Goal: Task Accomplishment & Management: Complete application form

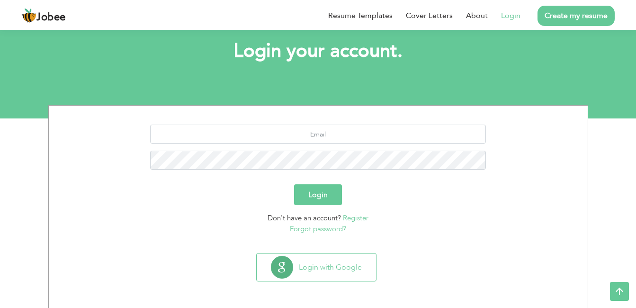
scroll to position [52, 0]
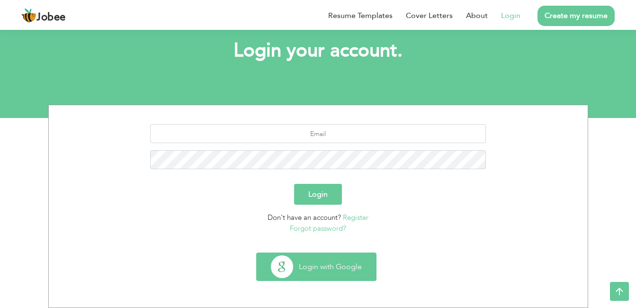
click at [291, 273] on button "Login with Google" at bounding box center [316, 266] width 119 height 27
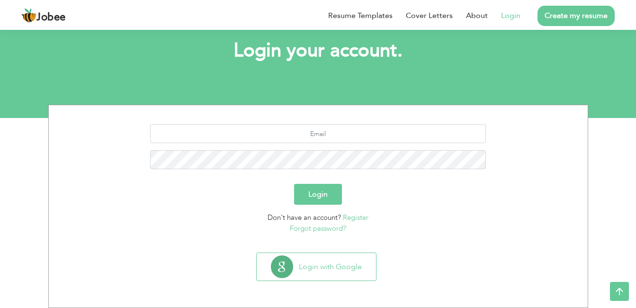
scroll to position [52, 0]
click at [570, 17] on link "Create my resume" at bounding box center [576, 16] width 77 height 20
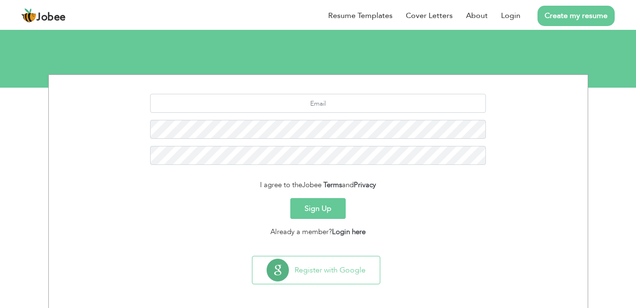
scroll to position [85, 0]
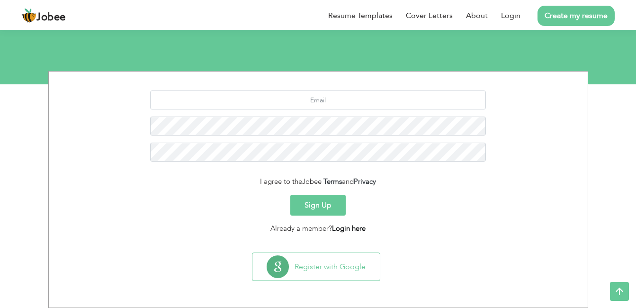
click at [342, 231] on link "Login here" at bounding box center [349, 228] width 34 height 9
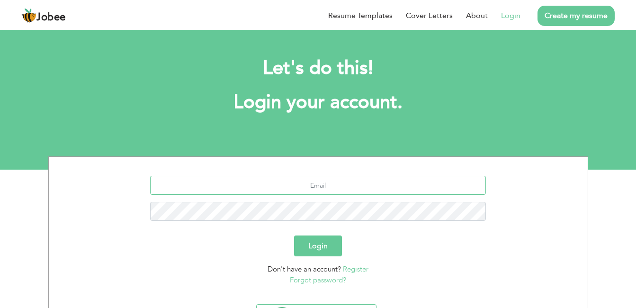
click at [335, 188] on input "text" at bounding box center [318, 185] width 336 height 19
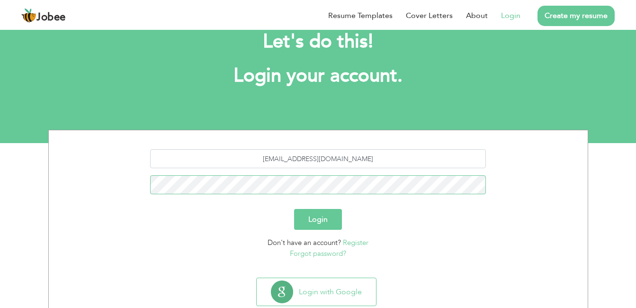
scroll to position [52, 0]
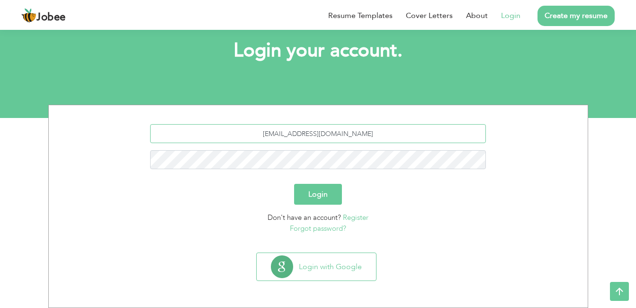
click at [319, 131] on input "zahrarana467@gmail.com" at bounding box center [318, 133] width 336 height 19
type input "zahrarana301@gmail.com"
click at [317, 227] on link "Forgot password?" at bounding box center [318, 228] width 56 height 9
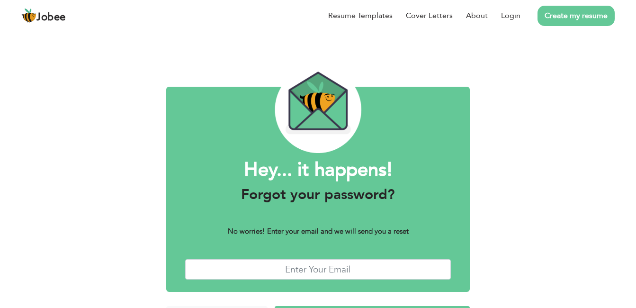
scroll to position [33, 0]
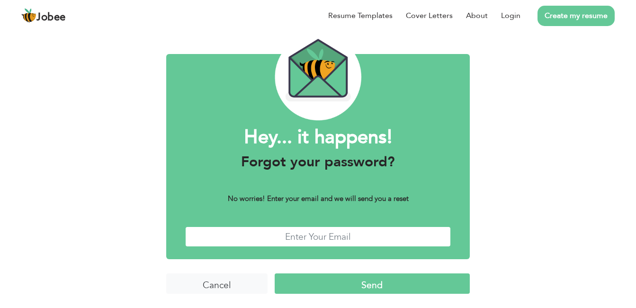
click at [315, 235] on input "text" at bounding box center [318, 236] width 266 height 20
type input "zahrarana301@gmail.com"
click at [275, 273] on input "Send" at bounding box center [373, 283] width 196 height 20
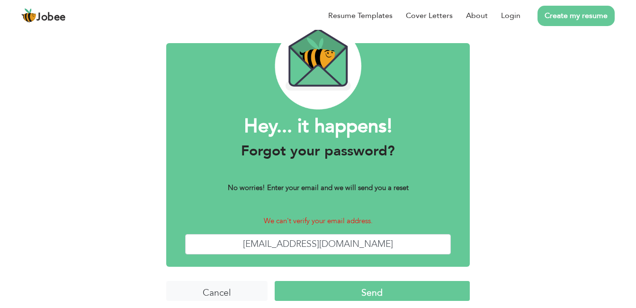
scroll to position [51, 0]
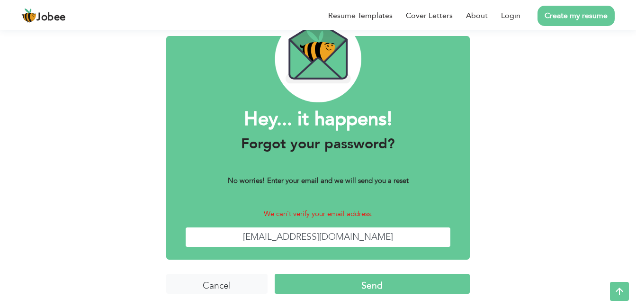
click at [319, 238] on input "zahrarana301@gmail.com" at bounding box center [318, 237] width 266 height 20
click at [351, 193] on div "Hey... it happens! Forgot your password? No worries! Enter your email and we wi…" at bounding box center [318, 148] width 304 height 224
click at [320, 235] on input "zahrarana301@gmail.com" at bounding box center [318, 237] width 266 height 20
type input "zahrarana058@gmail.com"
click at [275, 274] on input "Send" at bounding box center [373, 284] width 196 height 20
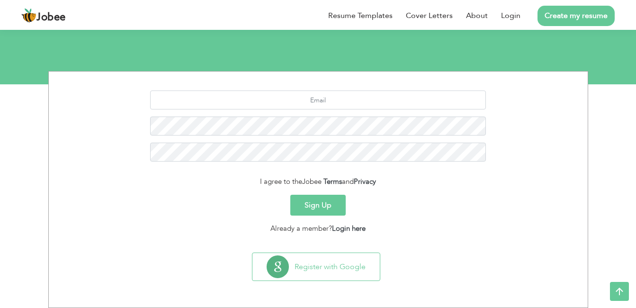
scroll to position [85, 0]
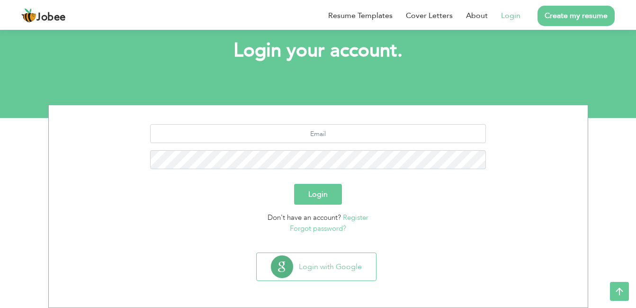
click at [358, 217] on link "Register" at bounding box center [356, 217] width 26 height 9
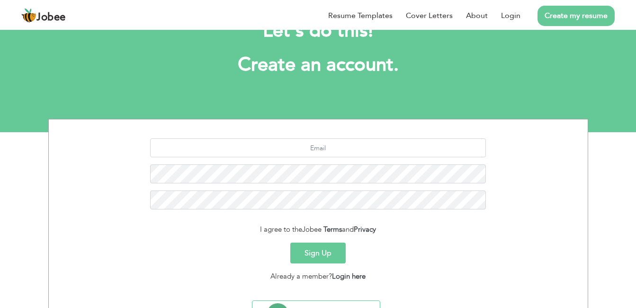
scroll to position [48, 0]
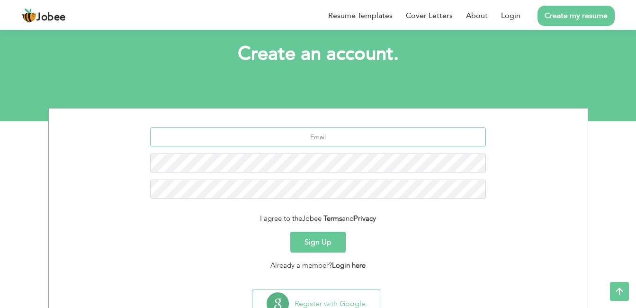
click at [328, 139] on input "text" at bounding box center [318, 136] width 336 height 19
type input "[EMAIL_ADDRESS][DOMAIN_NAME]"
click at [306, 247] on button "Sign Up" at bounding box center [317, 242] width 55 height 21
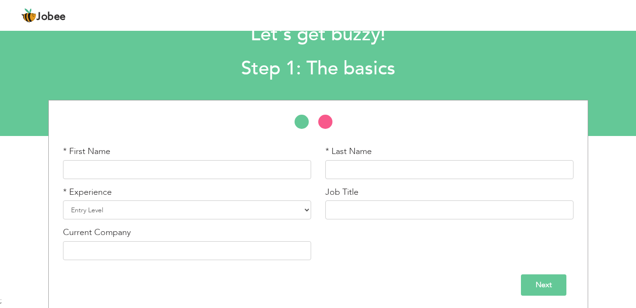
scroll to position [36, 0]
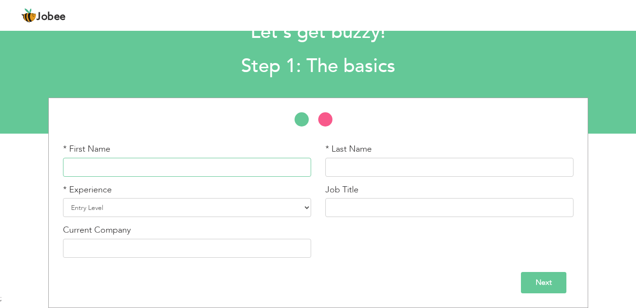
click at [210, 172] on input "text" at bounding box center [187, 167] width 248 height 19
type input "zahra rasheed"
drag, startPoint x: 86, startPoint y: 167, endPoint x: 113, endPoint y: 165, distance: 27.1
click at [113, 165] on input "zahra rasheed" at bounding box center [187, 167] width 248 height 19
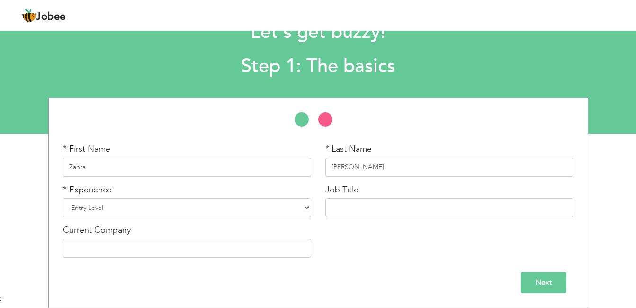
type input "Zahra"
click at [352, 169] on input "zahra rasheed" at bounding box center [449, 167] width 248 height 19
type input "Rasheed"
click at [228, 206] on select "Entry Level Less than 1 Year 1 Year 2 Years 3 Years 4 Years 5 Years 6 Years 7 Y…" at bounding box center [187, 207] width 248 height 19
click at [63, 198] on select "Entry Level Less than 1 Year 1 Year 2 Years 3 Years 4 Years 5 Years 6 Years 7 Y…" at bounding box center [187, 207] width 248 height 19
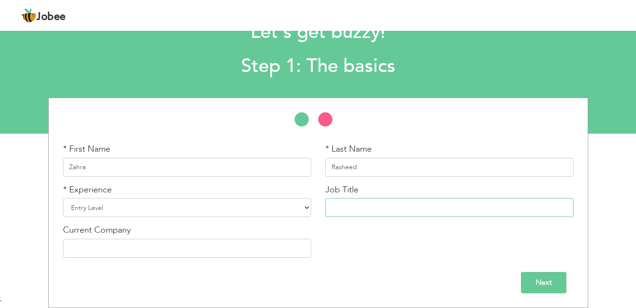
click at [344, 210] on input "text" at bounding box center [449, 207] width 248 height 19
type input "Artificial Intelligence"
click at [537, 280] on input "Next" at bounding box center [543, 282] width 45 height 21
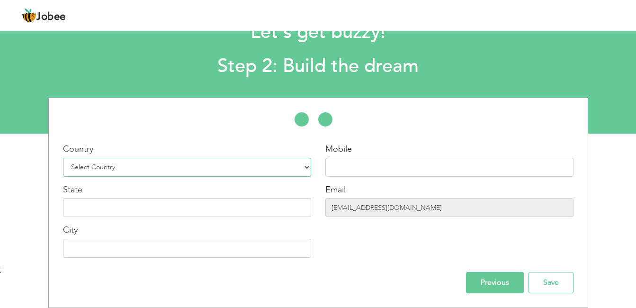
click at [282, 165] on select "Select Country Afghanistan Albania Algeria American Samoa Andorra Angola Anguil…" at bounding box center [187, 167] width 248 height 19
click at [208, 165] on select "Select Country Afghanistan Albania Algeria American Samoa Andorra Angola Anguil…" at bounding box center [187, 167] width 248 height 19
click at [212, 162] on select "Select Country Afghanistan Albania Algeria American Samoa Andorra Angola Anguil…" at bounding box center [187, 167] width 248 height 19
select select "166"
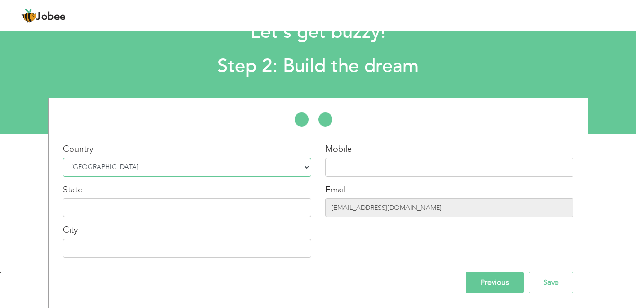
click at [63, 158] on select "Select Country Afghanistan Albania Algeria American Samoa Andorra Angola Anguil…" at bounding box center [187, 167] width 248 height 19
click at [162, 241] on input "text" at bounding box center [187, 248] width 248 height 19
type input "lahore"
click at [151, 212] on input "text" at bounding box center [187, 207] width 248 height 19
type input "Punjab"
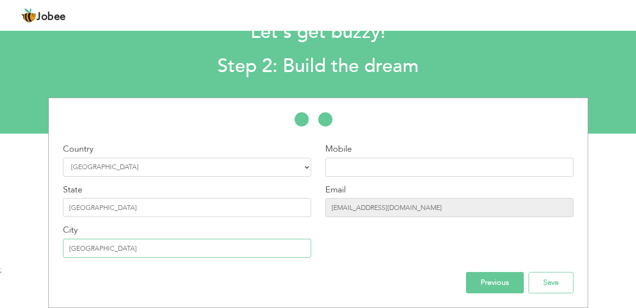
click at [72, 245] on input "lahore" at bounding box center [187, 248] width 248 height 19
type input "Lahore"
click at [370, 216] on input "[EMAIL_ADDRESS][DOMAIN_NAME]" at bounding box center [449, 207] width 248 height 19
click at [369, 208] on input "[EMAIL_ADDRESS][DOMAIN_NAME]" at bounding box center [449, 207] width 248 height 19
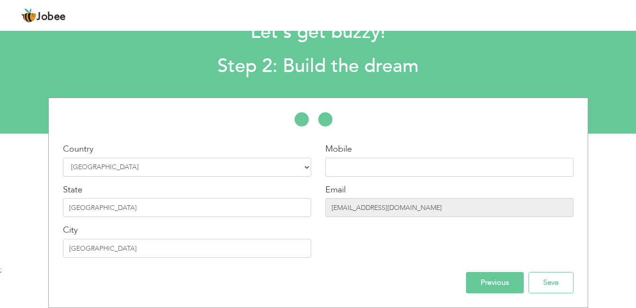
click at [369, 208] on input "[EMAIL_ADDRESS][DOMAIN_NAME]" at bounding box center [449, 207] width 248 height 19
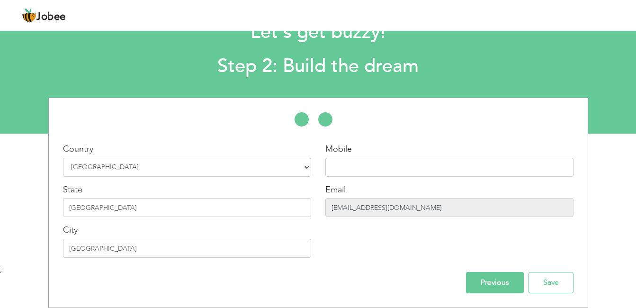
click at [369, 208] on input "[EMAIL_ADDRESS][DOMAIN_NAME]" at bounding box center [449, 207] width 248 height 19
click at [370, 171] on input "text" at bounding box center [449, 167] width 248 height 19
type input "03223275521"
click at [542, 283] on input "Save" at bounding box center [551, 282] width 45 height 21
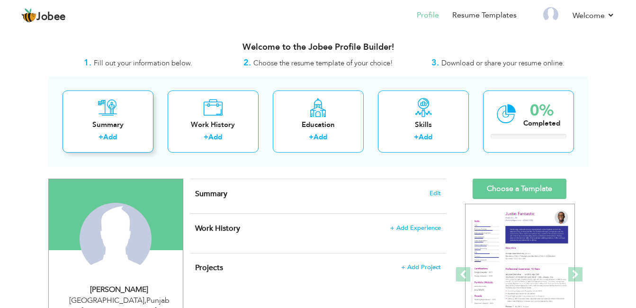
click at [98, 121] on div "Summary" at bounding box center [108, 125] width 76 height 10
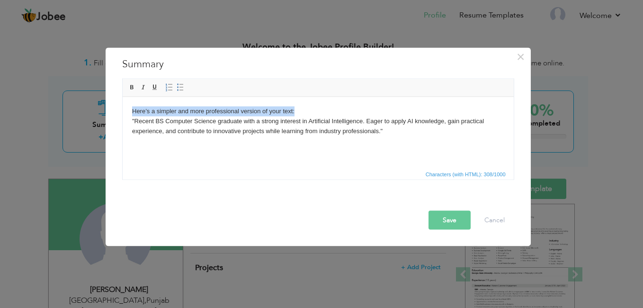
drag, startPoint x: 130, startPoint y: 111, endPoint x: 304, endPoint y: 94, distance: 174.7
click at [304, 97] on html "Here’s a simpler and more professional version of your text: "Recent BS Compute…" at bounding box center [317, 121] width 391 height 48
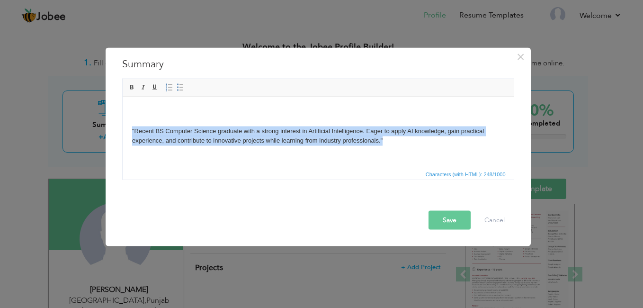
drag, startPoint x: 130, startPoint y: 128, endPoint x: 460, endPoint y: 150, distance: 331.3
click at [460, 150] on html ""Recent BS Computer Science graduate with a strong interest in Artificial Intel…" at bounding box center [317, 126] width 391 height 58
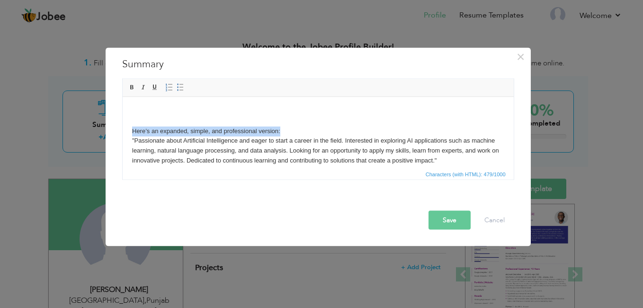
drag, startPoint x: 132, startPoint y: 130, endPoint x: 282, endPoint y: 127, distance: 150.2
click at [282, 127] on body "Here’s an expanded, simple, and professional version: "Passionate about Artific…" at bounding box center [318, 135] width 372 height 59
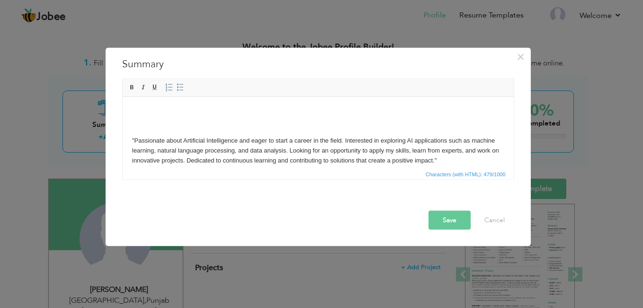
click at [134, 139] on body ""Passionate about Artificial Intelligence and eager to start a career in the fi…" at bounding box center [318, 135] width 372 height 59
click at [446, 158] on body "Passionate about Artificial Intelligence and eager to start a career in the fie…" at bounding box center [318, 135] width 372 height 59
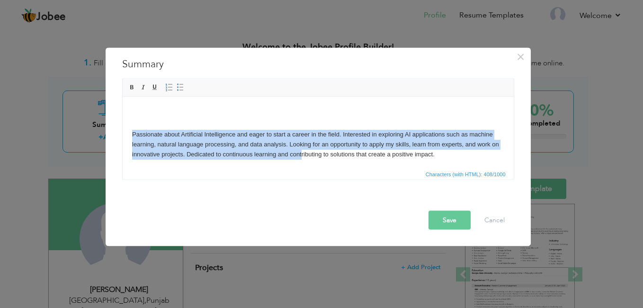
scroll to position [7, 0]
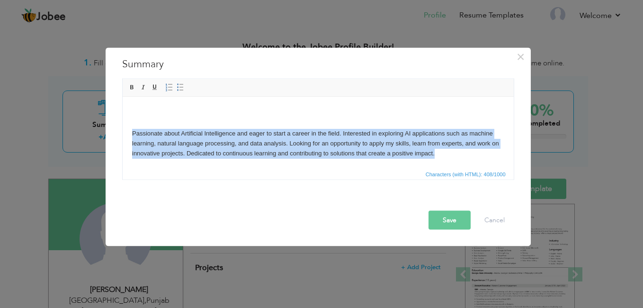
drag, startPoint x: 130, startPoint y: 137, endPoint x: 447, endPoint y: 162, distance: 318.3
click at [447, 162] on html "Passionate about Artificial Intelligence and eager to start a career in the fie…" at bounding box center [317, 129] width 391 height 78
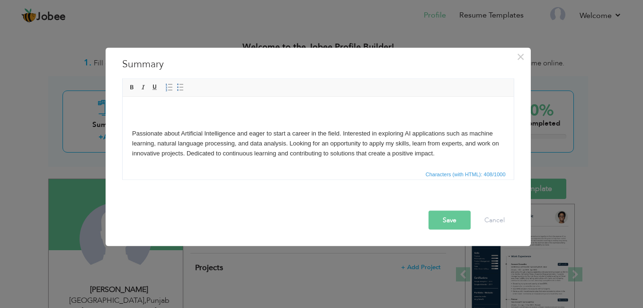
click at [193, 108] on body "Passionate about Artificial Intelligence and eager to start a career in the fie…" at bounding box center [318, 128] width 372 height 59
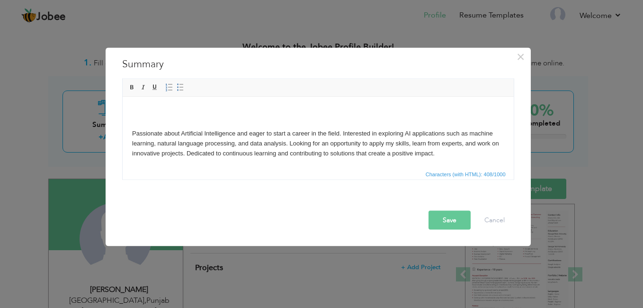
click at [454, 213] on button "Save" at bounding box center [450, 220] width 42 height 19
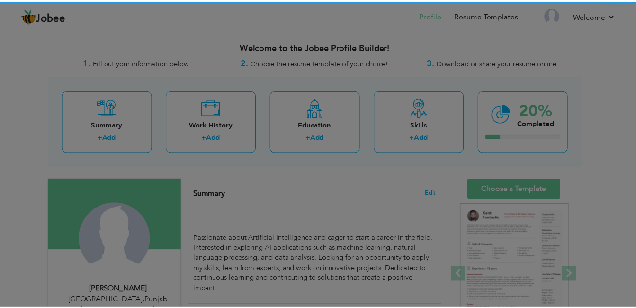
scroll to position [0, 0]
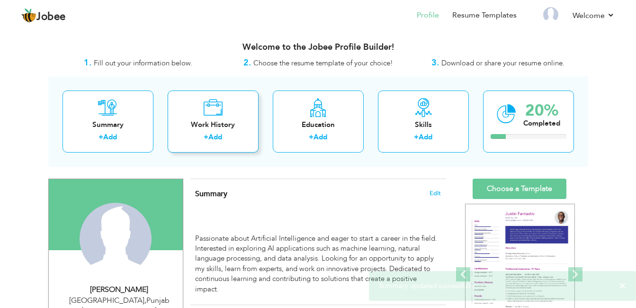
click at [217, 118] on div "Work History + Add" at bounding box center [213, 121] width 91 height 62
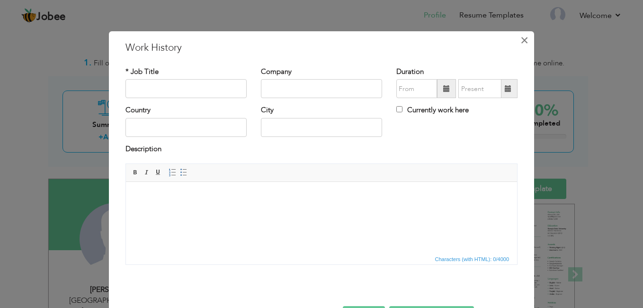
click at [521, 45] on span "×" at bounding box center [525, 40] width 8 height 17
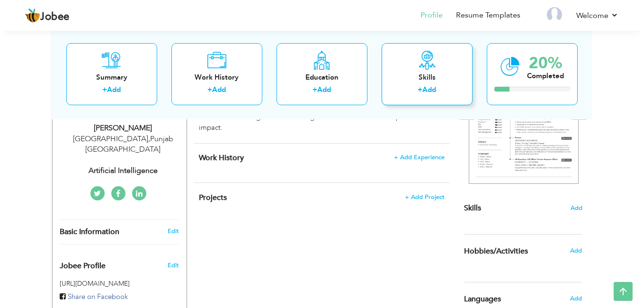
scroll to position [162, 0]
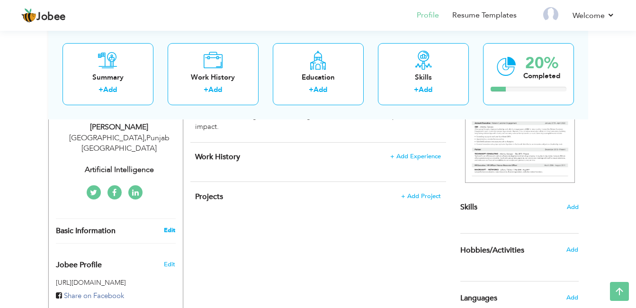
click at [172, 226] on link "Edit" at bounding box center [169, 230] width 11 height 9
type input "Zahra"
type input "Rasheed"
type input "03223275521"
select select "number:166"
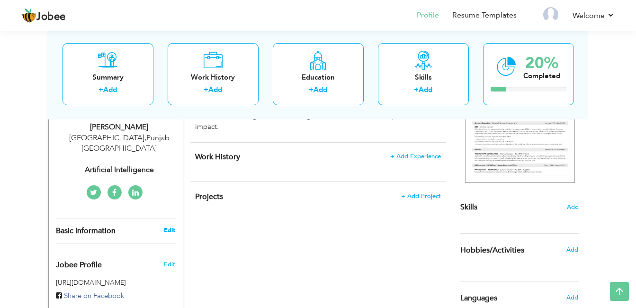
type input "Punjab"
type input "Lahore"
select select "number:1"
type input "Artificial Intelligence"
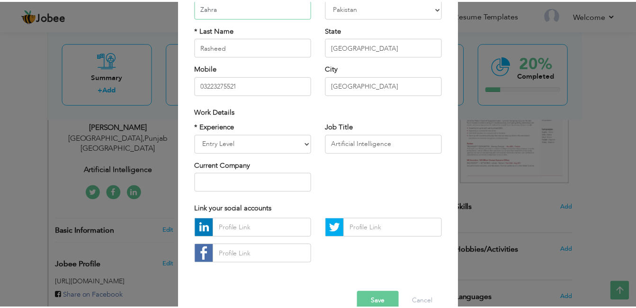
scroll to position [120, 0]
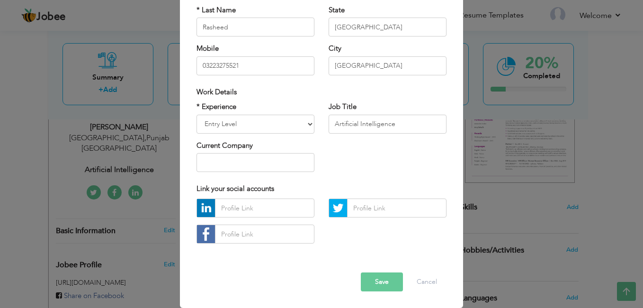
click at [372, 278] on button "Save" at bounding box center [382, 281] width 42 height 19
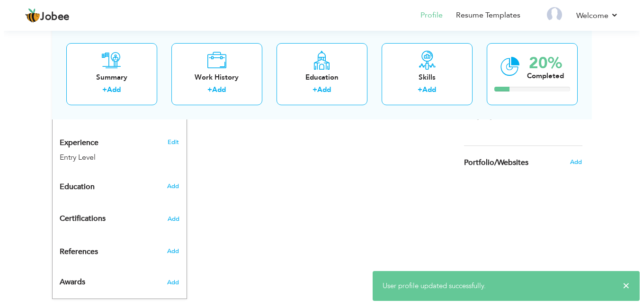
scroll to position [351, 0]
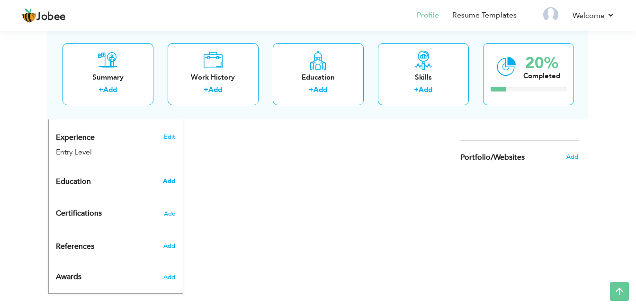
click at [169, 177] on span "Add" at bounding box center [169, 181] width 12 height 9
radio input "true"
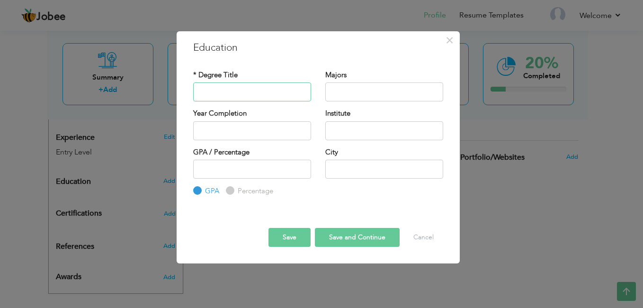
click at [230, 91] on input "text" at bounding box center [252, 91] width 118 height 19
paste input "F.S.C Pre-Engineering, Punjab College of Science."
drag, startPoint x: 227, startPoint y: 92, endPoint x: 318, endPoint y: 92, distance: 90.5
click at [318, 92] on div "* Degree Title F.S.C Pre-Engineering, Punjab College of Science. Majors" at bounding box center [318, 89] width 264 height 38
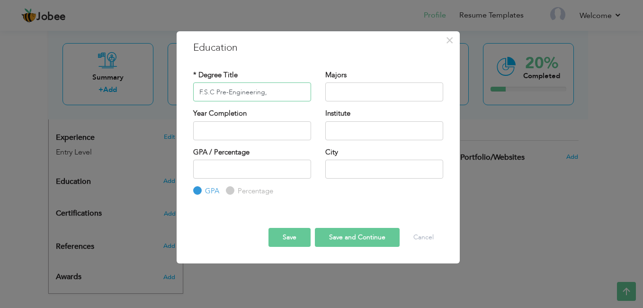
scroll to position [0, 0]
type input "F.S.C Pre-Engineering,"
click at [339, 137] on input "text" at bounding box center [384, 130] width 118 height 19
paste input "Punjab College of Science."
type input "Punjab College of Science."
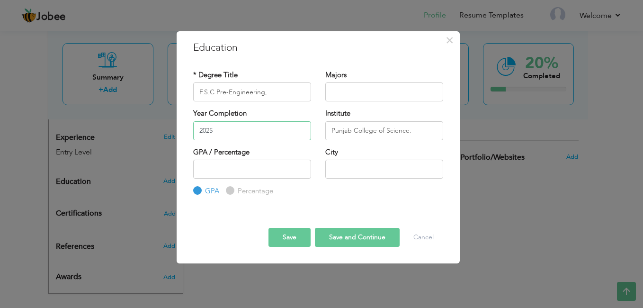
click at [300, 131] on input "2025" at bounding box center [252, 130] width 118 height 19
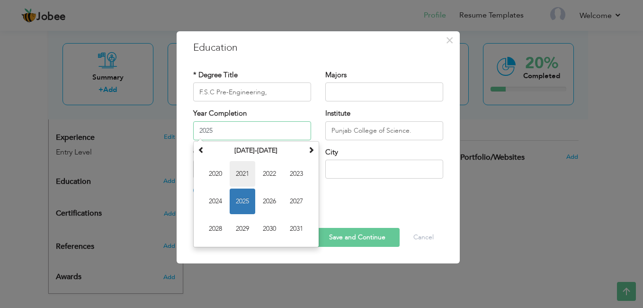
click at [246, 171] on span "2021" at bounding box center [243, 174] width 26 height 26
type input "2021"
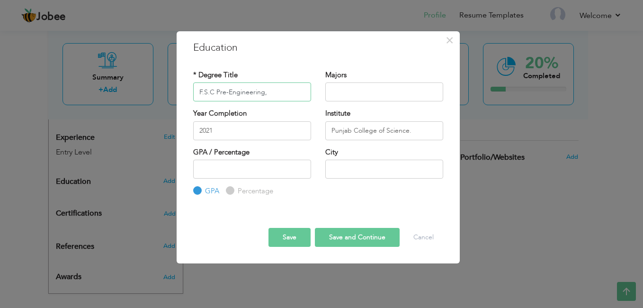
click at [271, 93] on input "F.S.C Pre-Engineering," at bounding box center [252, 91] width 118 height 19
click at [215, 90] on input "F.S.C Pre-Engineering" at bounding box center [252, 91] width 118 height 19
drag, startPoint x: 217, startPoint y: 89, endPoint x: 275, endPoint y: 91, distance: 57.9
click at [275, 91] on input "F.S.C Pre-Engineering" at bounding box center [252, 91] width 118 height 19
type input "F.S.C"
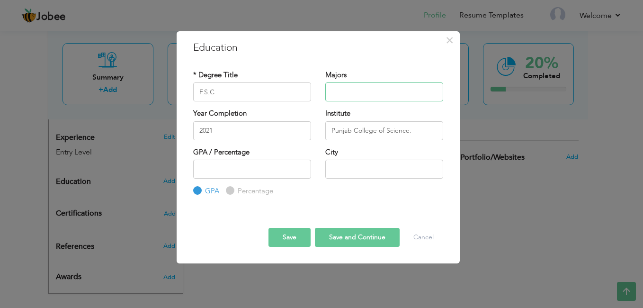
click at [333, 89] on input "text" at bounding box center [384, 91] width 118 height 19
paste input "Pre-Engineering"
type input "Pre-Engineering"
click at [340, 165] on input "text" at bounding box center [384, 169] width 118 height 19
type input "O"
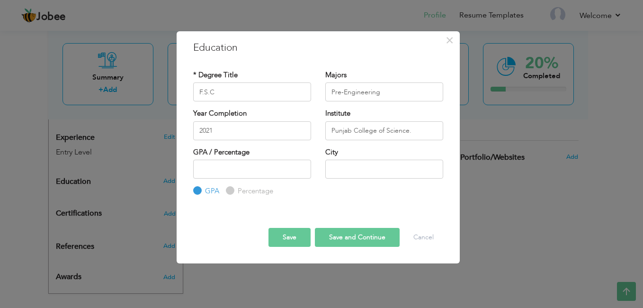
click at [296, 231] on button "Save" at bounding box center [290, 237] width 42 height 19
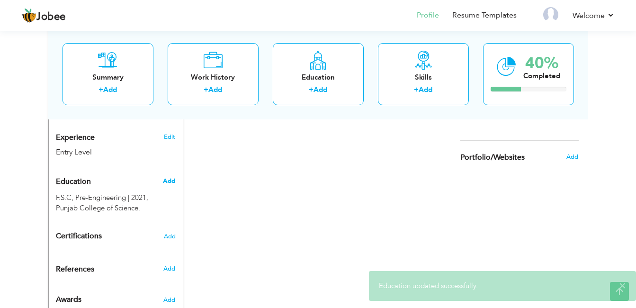
click at [169, 177] on span "Add" at bounding box center [169, 181] width 12 height 9
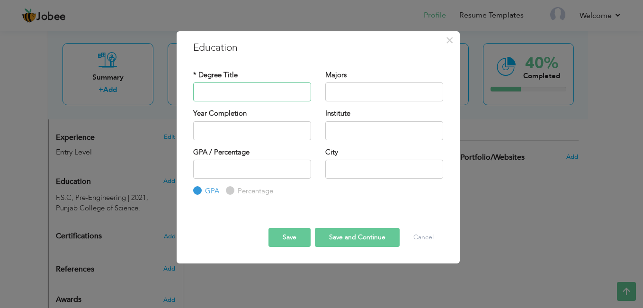
paste input "Bachelors in Software Engineering University of Central Punjab"
drag, startPoint x: 225, startPoint y: 90, endPoint x: 315, endPoint y: 91, distance: 90.5
click at [315, 91] on div "* Degree Title Bachelors in Software Engineering University of Central Punjab" at bounding box center [252, 89] width 132 height 38
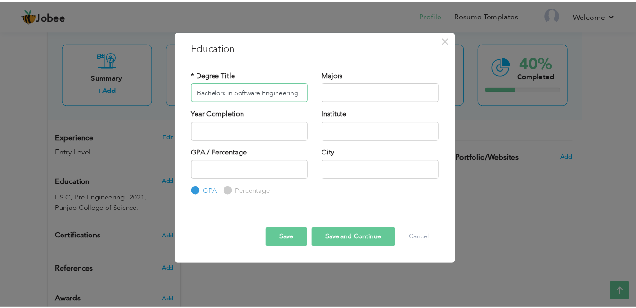
scroll to position [0, 0]
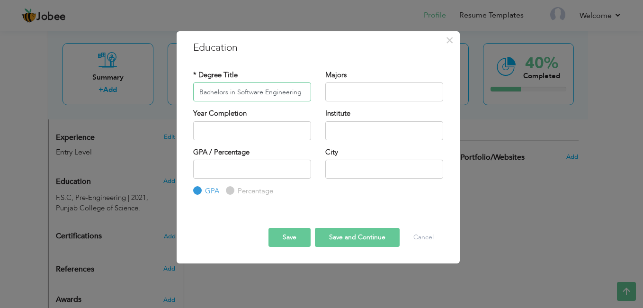
type input "Bachelors in Software Engineering"
click at [334, 130] on input "text" at bounding box center [384, 130] width 118 height 19
paste input "University of Central Punjab"
type input "University of Central Punjab"
click at [343, 91] on input "text" at bounding box center [384, 91] width 118 height 19
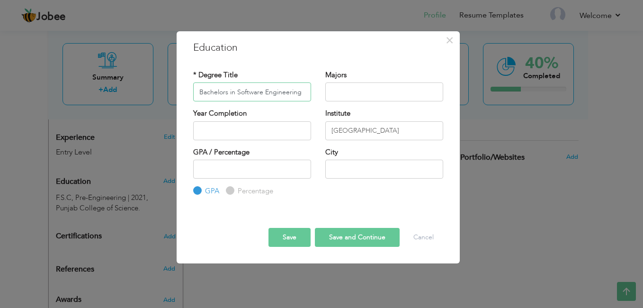
drag, startPoint x: 236, startPoint y: 90, endPoint x: 319, endPoint y: 89, distance: 82.9
click at [319, 89] on div "* Degree Title Bachelors in Software Engineering Majors" at bounding box center [318, 89] width 264 height 38
type input "Bachelors in"
click at [329, 90] on input "text" at bounding box center [384, 91] width 118 height 19
paste input "Software Engineering"
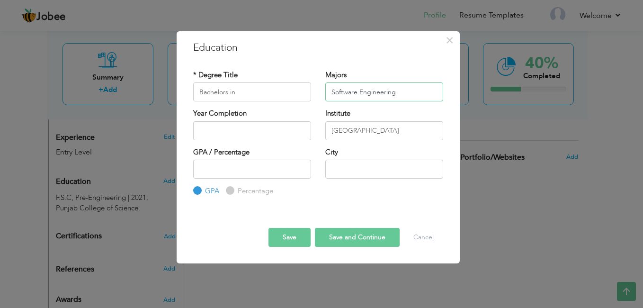
type input "Software Engineering"
click at [244, 87] on input "Bachelors in" at bounding box center [252, 91] width 118 height 19
type input "Bachelors"
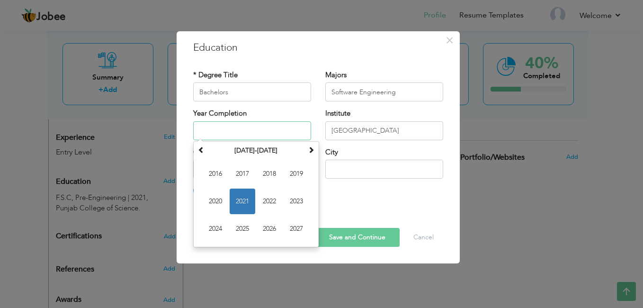
click at [232, 125] on input "text" at bounding box center [252, 130] width 118 height 19
click at [243, 221] on span "2025" at bounding box center [243, 229] width 26 height 26
type input "2025"
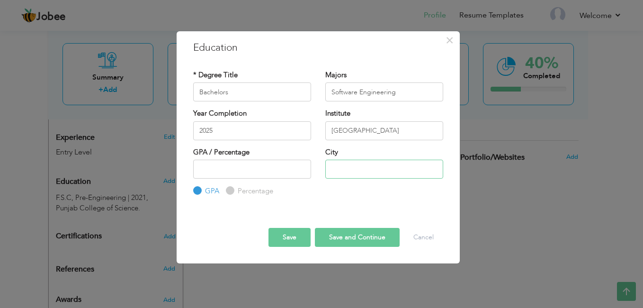
click at [369, 164] on input "text" at bounding box center [384, 169] width 118 height 19
type input "Lahore"
click at [293, 237] on button "Save" at bounding box center [290, 237] width 42 height 19
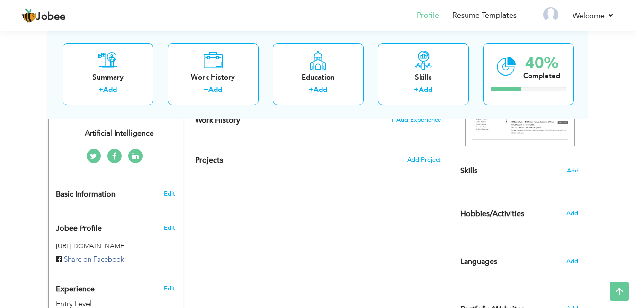
scroll to position [215, 0]
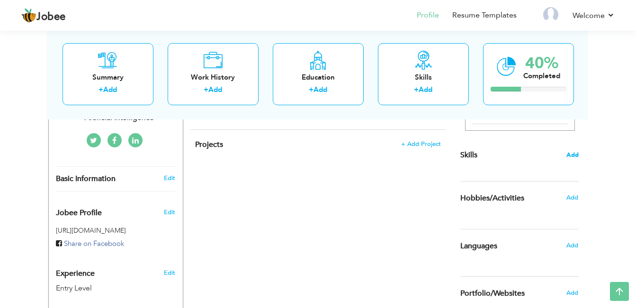
click at [573, 153] on span "Add" at bounding box center [573, 155] width 12 height 9
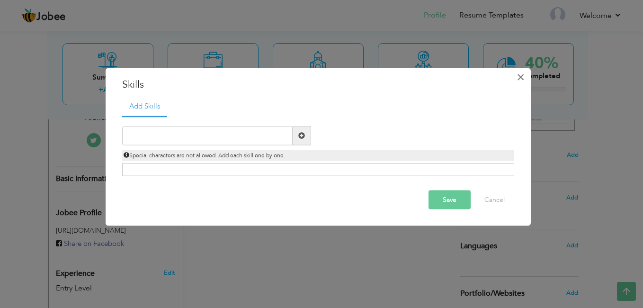
click at [515, 73] on button "×" at bounding box center [520, 77] width 15 height 15
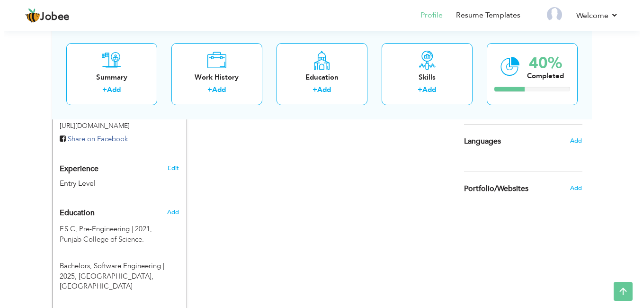
scroll to position [370, 0]
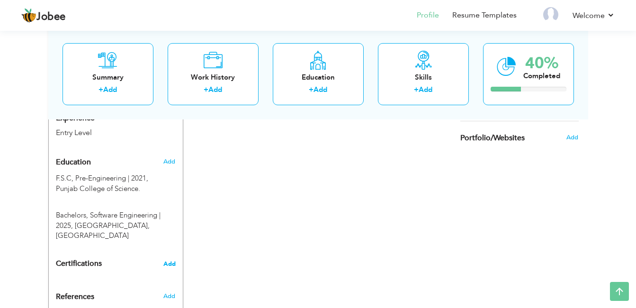
click at [174, 261] on span "Add" at bounding box center [169, 264] width 12 height 7
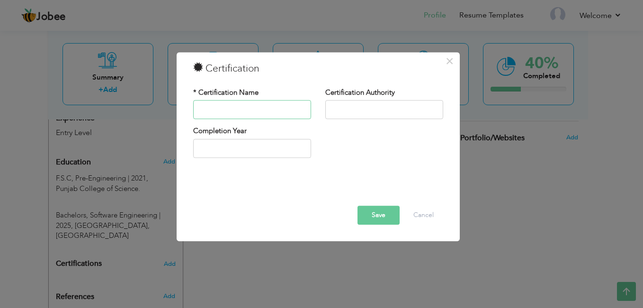
click at [242, 106] on input "text" at bounding box center [252, 109] width 118 height 19
paste input "• "Participated in UCP's Hunger Alleviation and Social Welfare Campaign, Lahore…"
drag, startPoint x: 277, startPoint y: 108, endPoint x: 262, endPoint y: 103, distance: 15.3
click at [262, 103] on input "• "Participated in UCP's Hunger Alleviation and Social Welfare Campaign, Lahore…" at bounding box center [252, 109] width 118 height 19
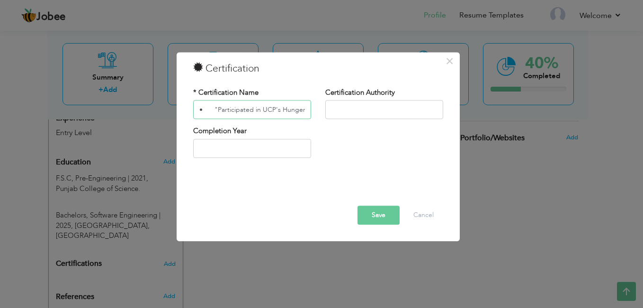
type input "• "Participated in UCP's Hunger Alleviation and Social Welfare Campaign, Lahore…"
click at [355, 102] on input "text" at bounding box center [384, 109] width 118 height 19
paste input "UCP's Hunger Alleviation and Social Welfare Campaign, Laho"
click at [332, 110] on input "UCP's Hunger Alleviation and Social Welfare Campaign," at bounding box center [384, 109] width 118 height 19
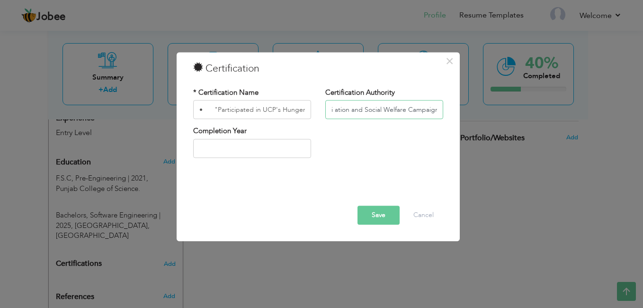
scroll to position [0, 40]
drag, startPoint x: 330, startPoint y: 110, endPoint x: 395, endPoint y: 109, distance: 65.4
click at [395, 109] on input "UCP's Hunger Allevi ation and Social Welfare Campaign," at bounding box center [384, 109] width 118 height 19
click at [334, 108] on input "UCP's Hunger Alleviation and Social Welfare Campaign," at bounding box center [384, 109] width 118 height 19
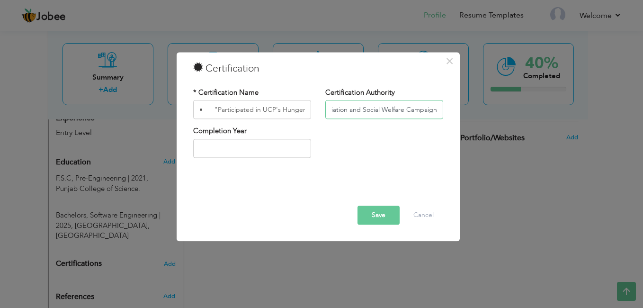
drag, startPoint x: 334, startPoint y: 108, endPoint x: 441, endPoint y: 125, distance: 108.0
click at [441, 125] on div "Certification Authority UCP's Hunger Alleviation and Social Welfare Campaign," at bounding box center [384, 107] width 132 height 38
click at [397, 108] on input "UCP's Hunger Alleviation and Social Welfare Campaign," at bounding box center [384, 109] width 118 height 19
click at [439, 110] on input "UCP's Hunger Alleviation and Social Welfare Campaign," at bounding box center [384, 109] width 118 height 19
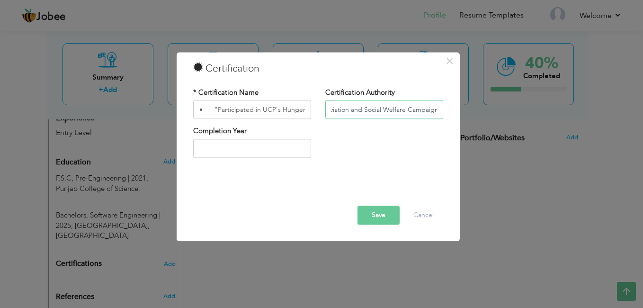
type input "UCP's Hunger Alleviation and Social Welfare Campaign"
drag, startPoint x: 330, startPoint y: 106, endPoint x: 471, endPoint y: 112, distance: 140.8
click at [471, 112] on div "× Certification * Certification Name • "Participated in UCP's Hunger Alleviatio…" at bounding box center [321, 154] width 643 height 308
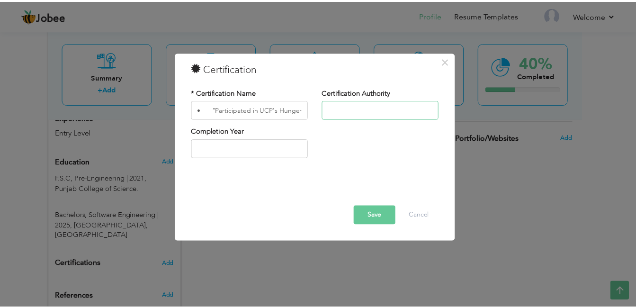
scroll to position [0, 0]
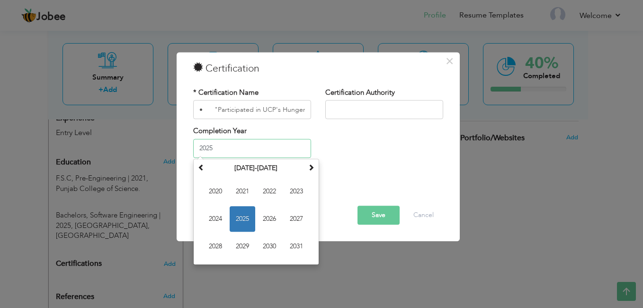
click at [235, 144] on input "2025" at bounding box center [252, 148] width 118 height 19
click at [234, 182] on span "2021" at bounding box center [243, 192] width 26 height 26
click at [226, 148] on input "2021" at bounding box center [252, 148] width 118 height 19
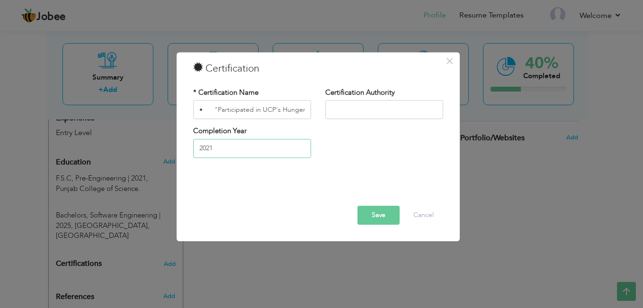
click at [262, 145] on input "2021" at bounding box center [252, 148] width 118 height 19
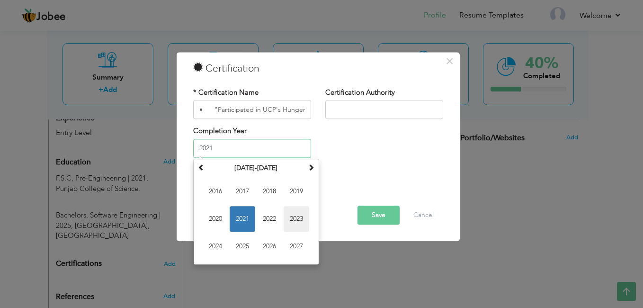
click at [291, 213] on span "2023" at bounding box center [297, 219] width 26 height 26
type input "2023"
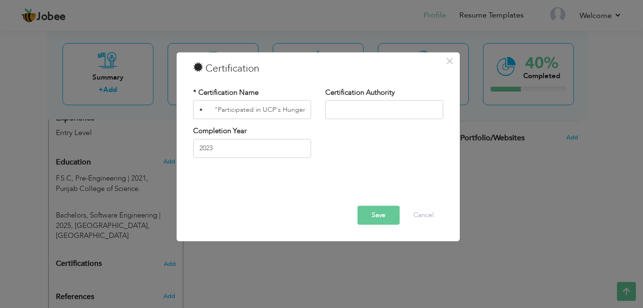
click at [375, 218] on button "Save" at bounding box center [379, 215] width 42 height 19
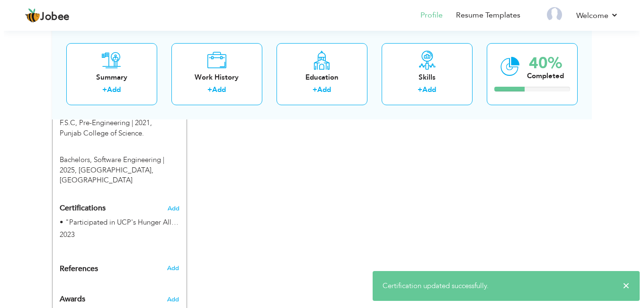
scroll to position [448, 0]
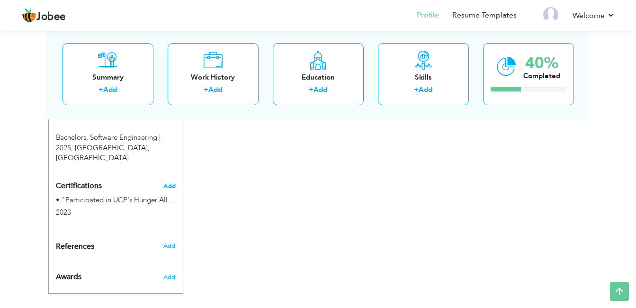
click at [171, 183] on span "Add" at bounding box center [169, 186] width 12 height 7
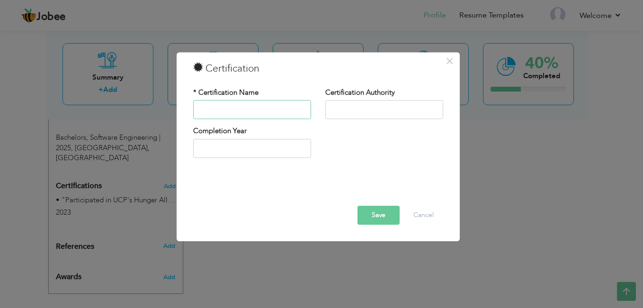
paste input "Certificate Of Organizer Motor Head UCP"
type input "Certificate Of Organizer Motor Head UCP"
click at [256, 147] on input "text" at bounding box center [252, 148] width 118 height 19
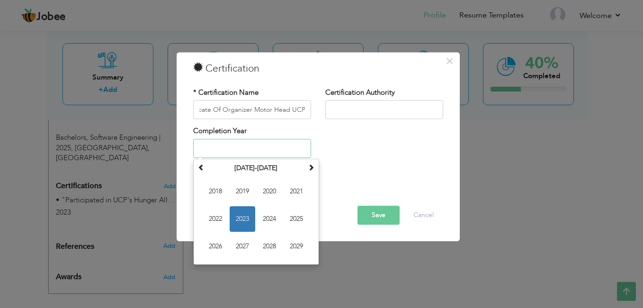
scroll to position [0, 0]
click at [268, 219] on span "2024" at bounding box center [270, 219] width 26 height 26
type input "2024"
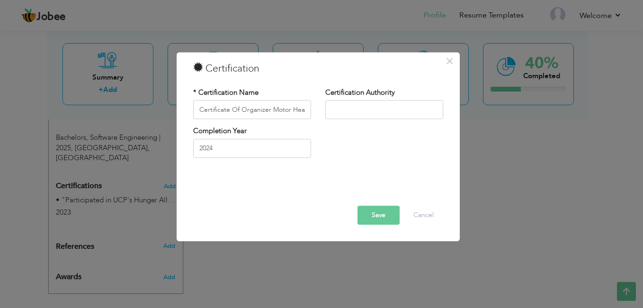
click at [380, 214] on button "Save" at bounding box center [379, 215] width 42 height 19
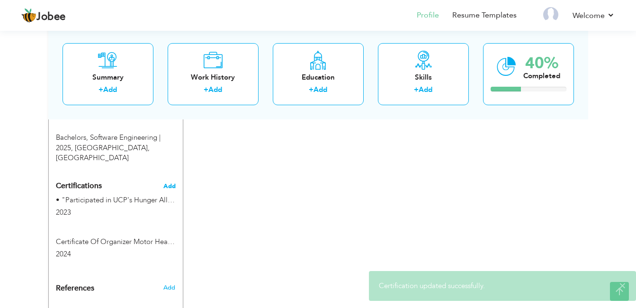
click at [172, 183] on span "Add" at bounding box center [169, 186] width 12 height 7
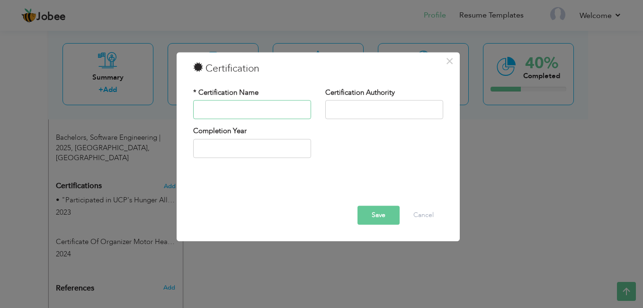
paste input "Course Certification in the Introduction to HTML. SoloLearn | 2023"
type input "Course Certification in the Introduction to HTML. SoloLearn"
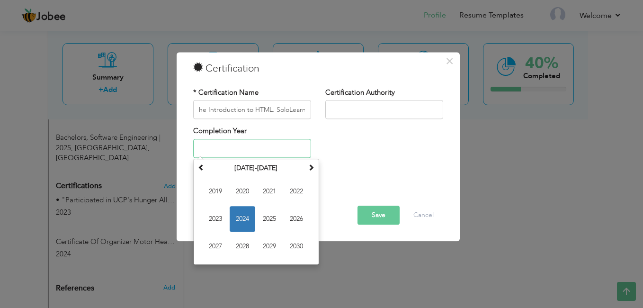
click at [254, 148] on input "text" at bounding box center [252, 148] width 118 height 19
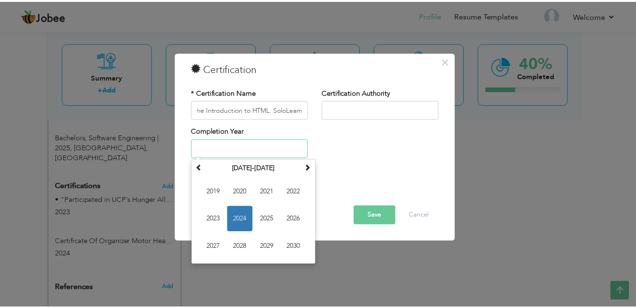
scroll to position [0, 0]
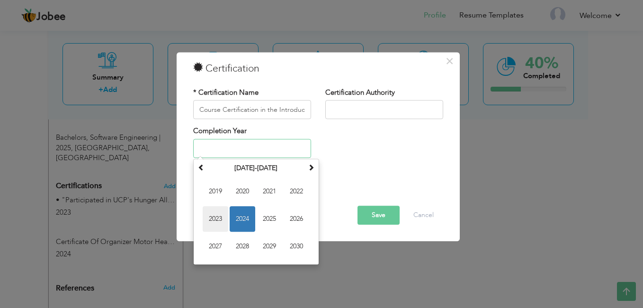
click at [222, 209] on span "2023" at bounding box center [216, 219] width 26 height 26
type input "2023"
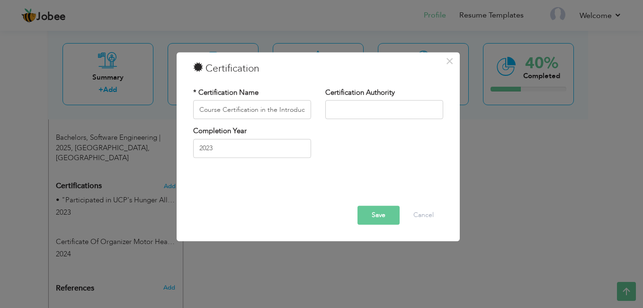
click at [366, 216] on button "Save" at bounding box center [379, 215] width 42 height 19
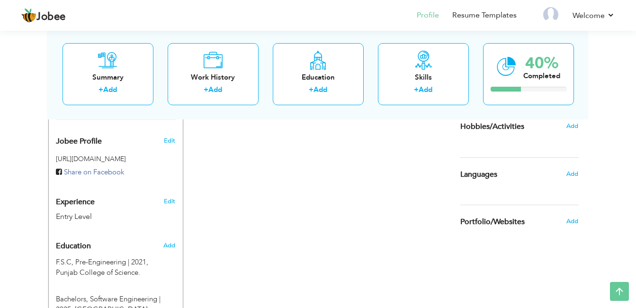
scroll to position [287, 0]
click at [571, 177] on span "Add" at bounding box center [572, 173] width 12 height 9
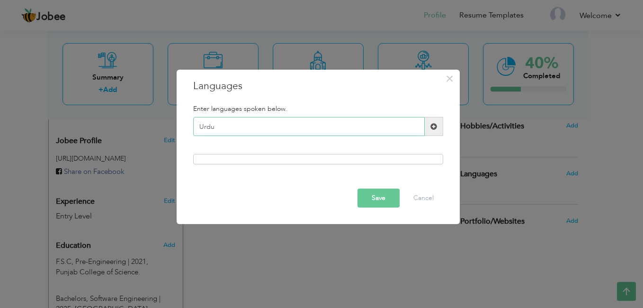
type input "Urdu"
click at [373, 194] on button "Save" at bounding box center [379, 198] width 42 height 19
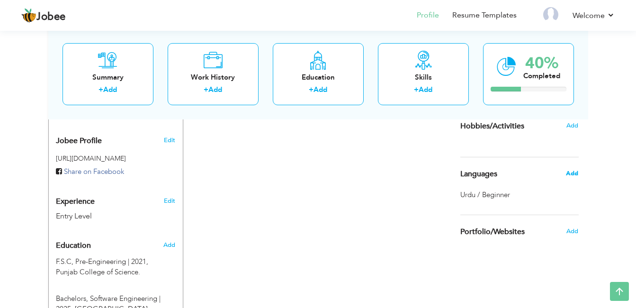
click at [572, 171] on span "Add" at bounding box center [572, 173] width 12 height 9
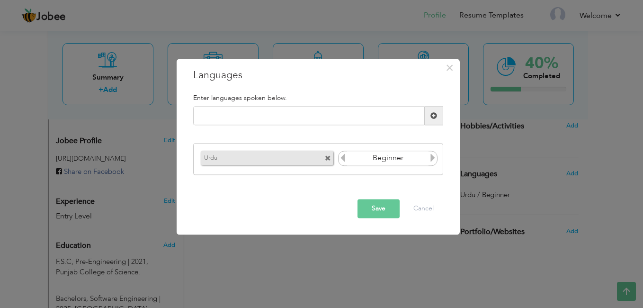
click at [431, 159] on icon at bounding box center [433, 157] width 9 height 9
click at [369, 117] on input "text" at bounding box center [309, 116] width 232 height 19
type input "English"
click at [436, 116] on span at bounding box center [434, 115] width 7 height 7
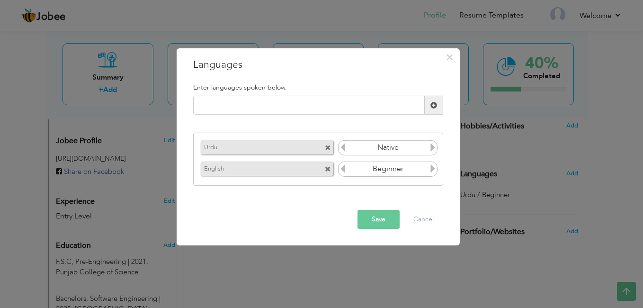
click at [432, 171] on icon at bounding box center [433, 168] width 9 height 9
click at [385, 222] on button "Save" at bounding box center [379, 219] width 42 height 19
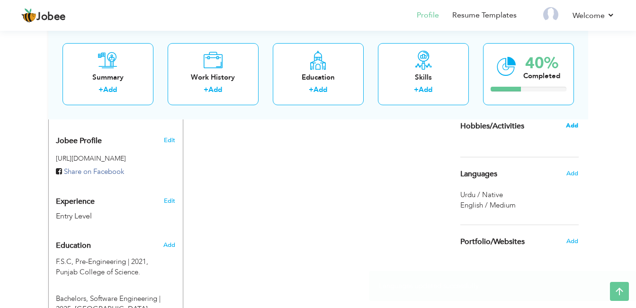
click at [570, 126] on span "Add" at bounding box center [572, 125] width 12 height 9
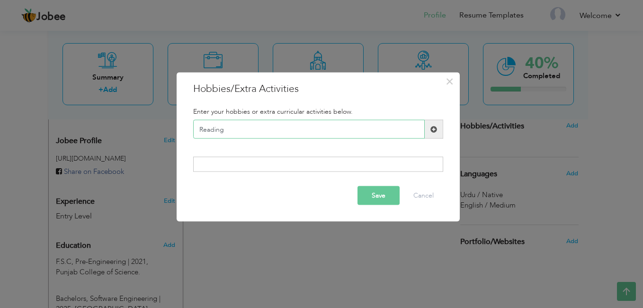
type input "Reading"
click at [386, 198] on button "Save" at bounding box center [379, 195] width 42 height 19
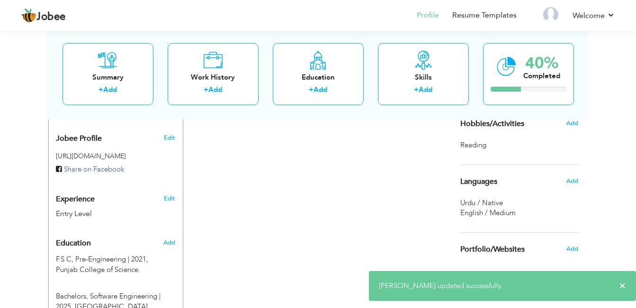
scroll to position [288, 0]
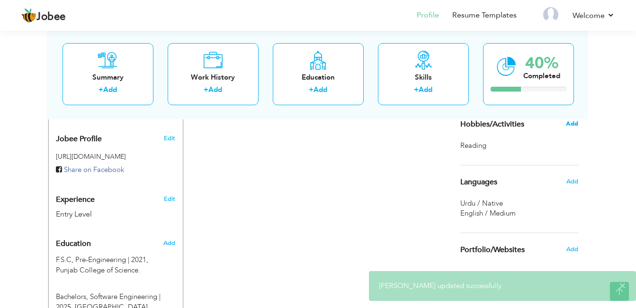
click at [573, 120] on span "Add" at bounding box center [572, 123] width 12 height 9
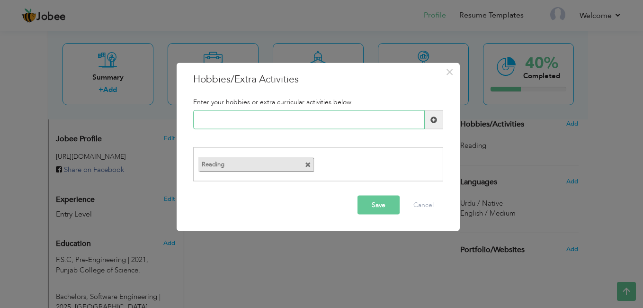
paste input "Learning a new Laguage"
type input "Learning a new Laguages"
click at [372, 204] on button "Save" at bounding box center [379, 204] width 42 height 19
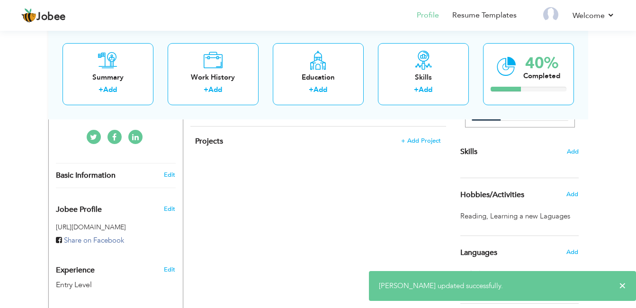
scroll to position [218, 0]
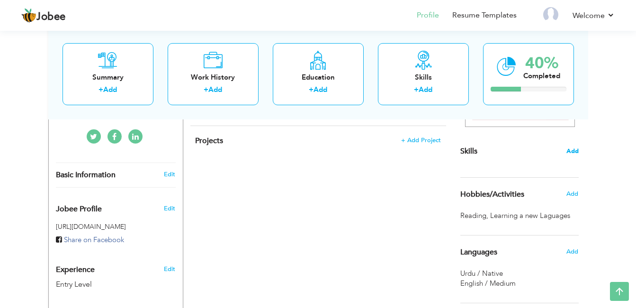
click at [569, 151] on span "Add" at bounding box center [573, 151] width 12 height 9
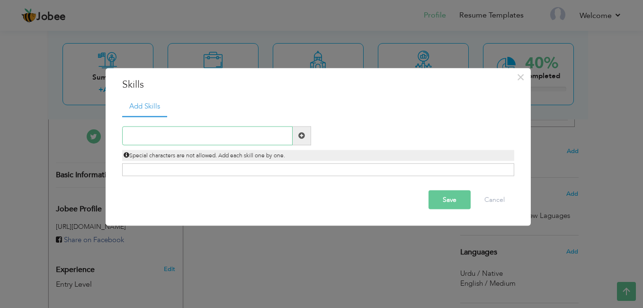
paste input "Basic AI concepts: Machine Learning, Chatbots, Ima"
click at [183, 139] on input "Basic AI concepts: Machine Learning, Chatbots, Ima" at bounding box center [207, 135] width 171 height 19
type input "Basic AI concepts Machine Learning, Chatbots, Ima"
click at [168, 163] on div "Click on , to mark skill as primary." at bounding box center [318, 169] width 392 height 13
click at [168, 169] on div "Click on , to mark skill as primary." at bounding box center [318, 169] width 392 height 13
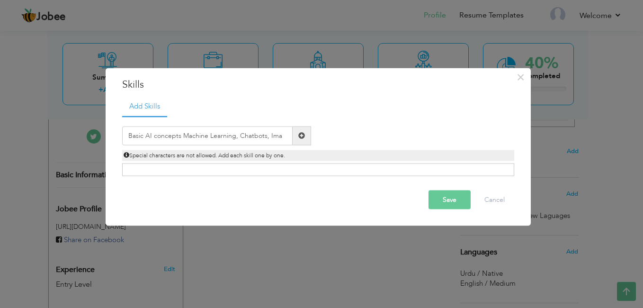
click at [168, 169] on div "Click on , to mark skill as primary." at bounding box center [318, 169] width 392 height 13
click at [455, 200] on button "Save" at bounding box center [450, 199] width 42 height 19
paste input "Basic AI concepts: Machine Learning, Chatbots, Ima"
drag, startPoint x: 280, startPoint y: 138, endPoint x: 306, endPoint y: 139, distance: 26.1
click at [306, 139] on div "Basic AI concepts: Machine Learning, Chatbots, Ima" at bounding box center [216, 135] width 189 height 19
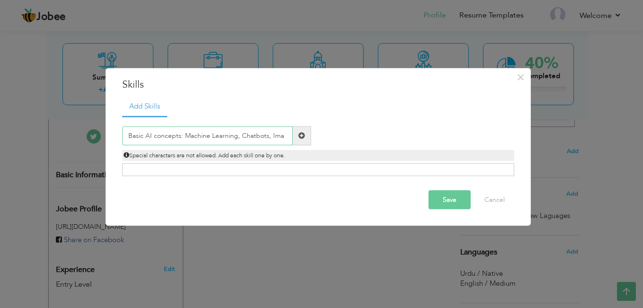
click at [195, 138] on input "Basic AI concepts: Machine Learning, Chatbots, Ima" at bounding box center [207, 135] width 171 height 19
drag, startPoint x: 195, startPoint y: 138, endPoint x: 318, endPoint y: 137, distance: 123.2
click at [318, 137] on div "Basic AI concepts: Machine Learning, Chatbots, Ima Duplicate entry Special char…" at bounding box center [318, 143] width 406 height 35
click at [266, 135] on input "Basic AI concepts: Machine Learning, Chatbots, Ima" at bounding box center [207, 135] width 171 height 19
click at [267, 135] on input "Basic AI concepts: Machine Learning, Chatbots, Ima" at bounding box center [207, 135] width 171 height 19
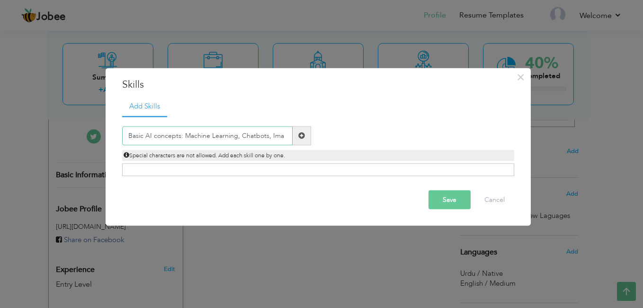
click at [267, 135] on input "Basic AI concepts: Machine Learning, Chatbots, Ima" at bounding box center [207, 135] width 171 height 19
click at [270, 139] on input "Basic AI concepts: Machine Learning, Chatbots, Ima" at bounding box center [207, 135] width 171 height 19
click at [182, 135] on input "Basic AI concepts: Machine Learning" at bounding box center [207, 135] width 171 height 19
type input "Basic AI concepts of Machine Learning"
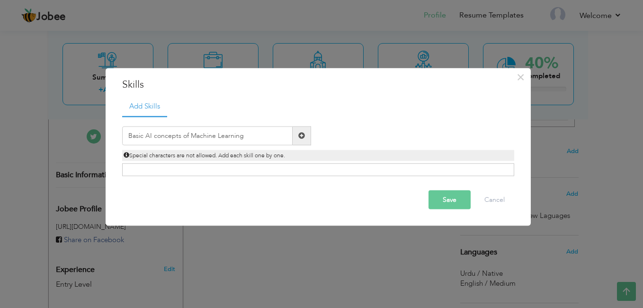
click at [451, 195] on button "Save" at bounding box center [450, 199] width 42 height 19
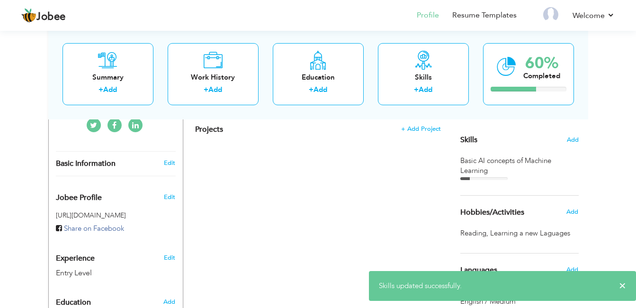
scroll to position [229, 0]
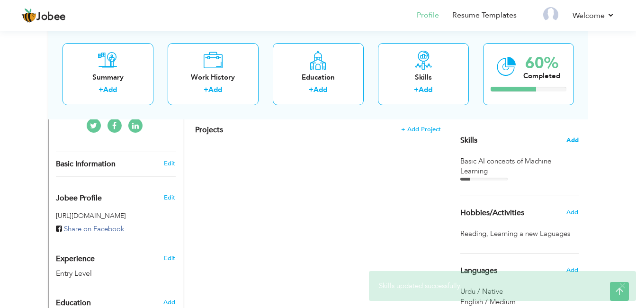
click at [571, 138] on span "Add" at bounding box center [573, 140] width 12 height 9
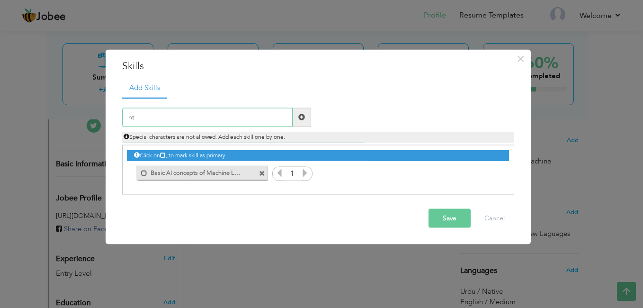
type input "h"
type input "HTML"
click at [441, 224] on button "Save" at bounding box center [450, 217] width 42 height 19
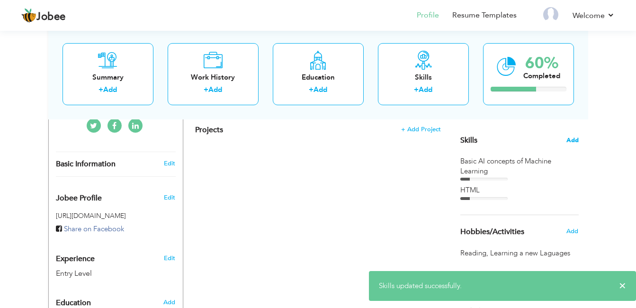
click at [571, 138] on span "Add" at bounding box center [573, 140] width 12 height 9
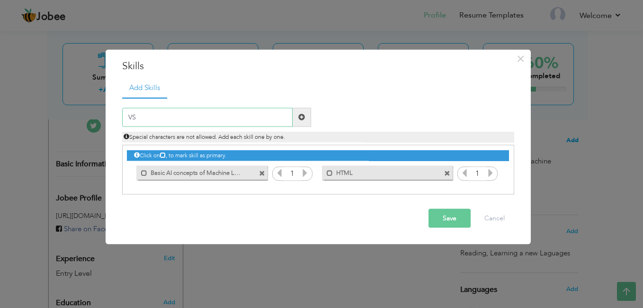
type input "V"
type input "CSS"
click at [455, 215] on button "Save" at bounding box center [450, 217] width 42 height 19
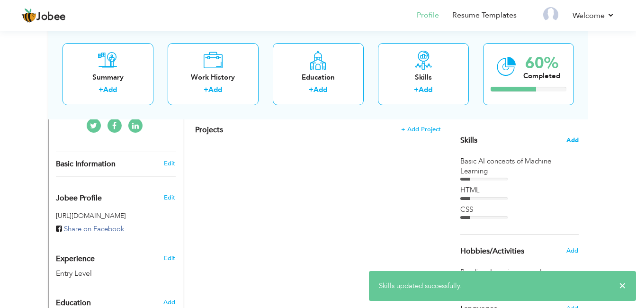
click at [577, 138] on span "Add" at bounding box center [573, 140] width 12 height 9
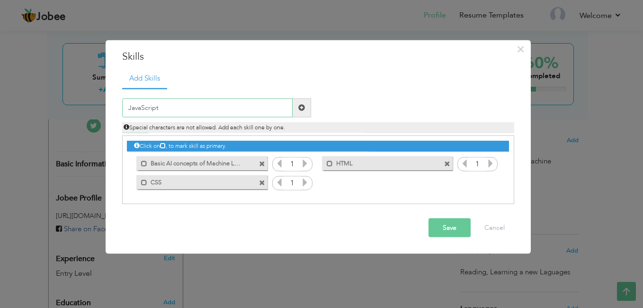
type input "JavaScript"
click at [446, 229] on button "Save" at bounding box center [450, 227] width 42 height 19
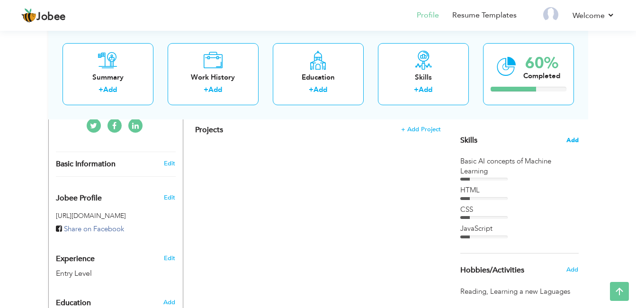
click at [571, 136] on span "Add" at bounding box center [573, 140] width 12 height 9
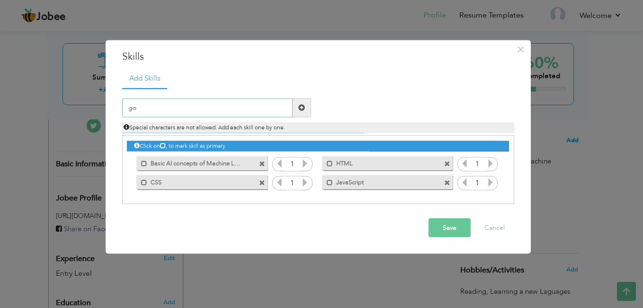
type input "g"
type input "Google collab(beginner)"
click at [454, 224] on button "Save" at bounding box center [450, 227] width 42 height 19
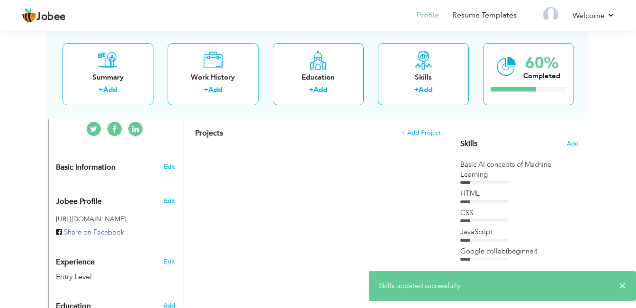
scroll to position [225, 0]
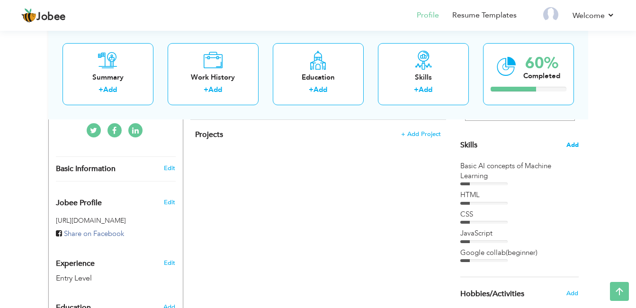
click at [572, 143] on span "Add" at bounding box center [573, 145] width 12 height 9
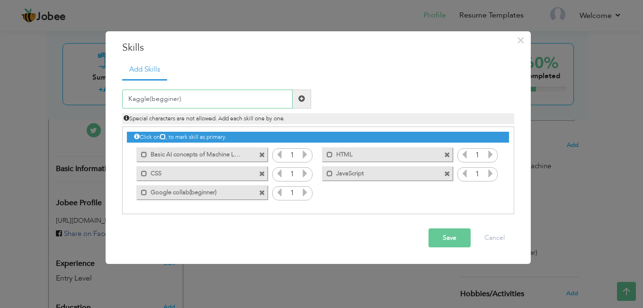
type input "Kaggle(beginner)"
click at [303, 96] on span at bounding box center [301, 98] width 7 height 7
type input "Problem Solving"
click at [297, 100] on span at bounding box center [302, 99] width 18 height 19
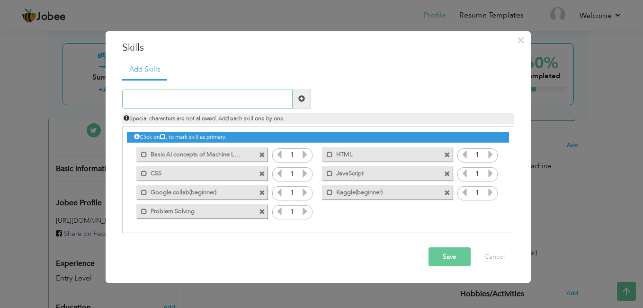
click at [266, 99] on input "text" at bounding box center [207, 99] width 171 height 19
type input "t"
type input "Team Work"
click at [299, 94] on span at bounding box center [302, 99] width 18 height 19
click at [448, 259] on button "Save" at bounding box center [450, 256] width 42 height 19
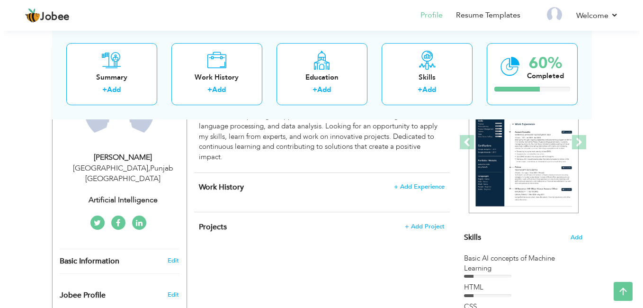
scroll to position [133, 0]
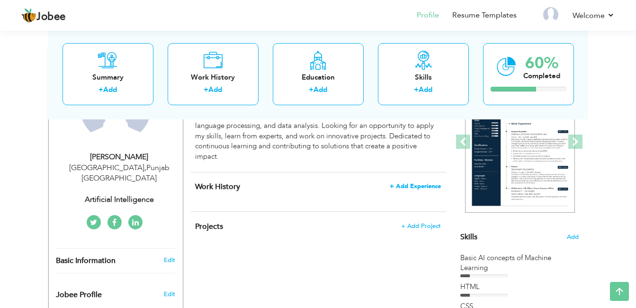
click at [408, 183] on span "+ Add Experience" at bounding box center [415, 186] width 51 height 7
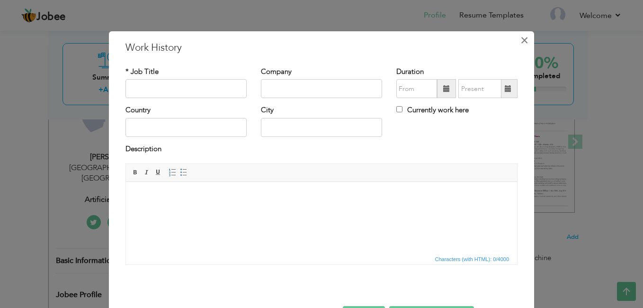
click at [522, 40] on span "×" at bounding box center [525, 40] width 8 height 17
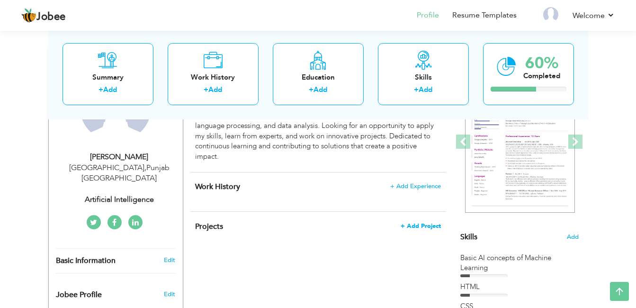
click at [411, 225] on span "+ Add Project" at bounding box center [421, 226] width 40 height 7
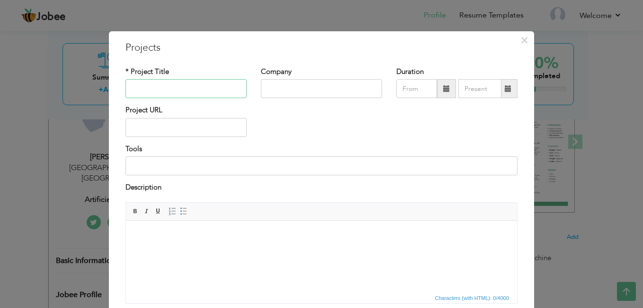
click at [202, 88] on input "text" at bounding box center [186, 88] width 121 height 19
click at [178, 230] on body at bounding box center [321, 235] width 372 height 10
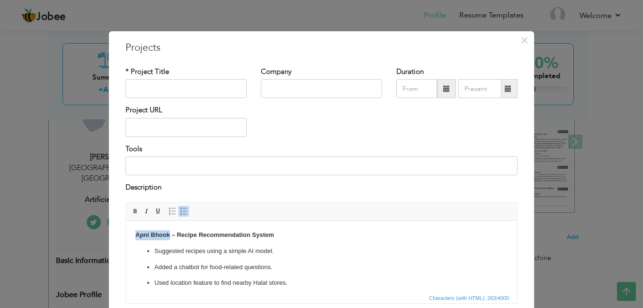
drag, startPoint x: 170, startPoint y: 233, endPoint x: 243, endPoint y: 453, distance: 232.0
click at [126, 232] on html "Apni Bhook – Recipe Recommendation System Suggested recipes using a simple AI m…" at bounding box center [321, 258] width 391 height 77
copy strong "Apni Bhook"
click at [169, 82] on input "text" at bounding box center [186, 88] width 121 height 19
drag, startPoint x: 138, startPoint y: 232, endPoint x: 277, endPoint y: 225, distance: 139.0
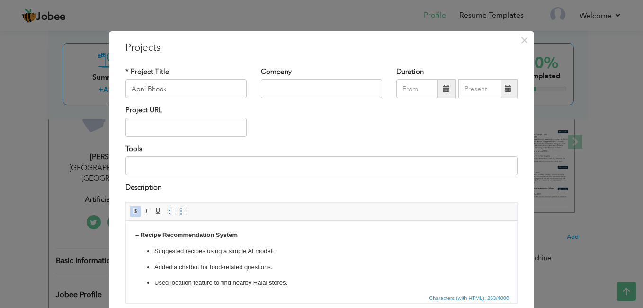
click at [277, 225] on html "– Recipe Recommendation System Suggested recipes using a simple AI model. Added…" at bounding box center [321, 258] width 391 height 77
copy strong "– Recipe Recommendation System"
click at [199, 87] on input "Apni Bhook" at bounding box center [186, 88] width 121 height 19
paste input "– Recipe Recommendation System"
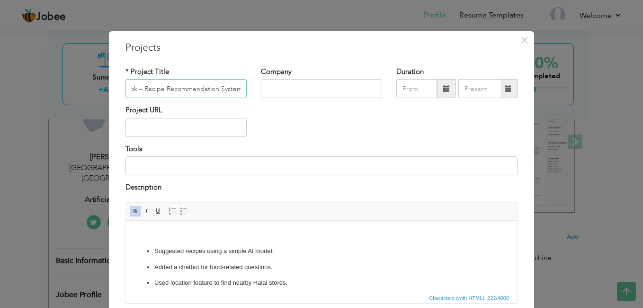
type input "Apni Bhook – Recipe Recommendation System"
click at [271, 87] on input "text" at bounding box center [321, 88] width 121 height 19
type input "UCP"
click at [446, 85] on span at bounding box center [446, 88] width 7 height 7
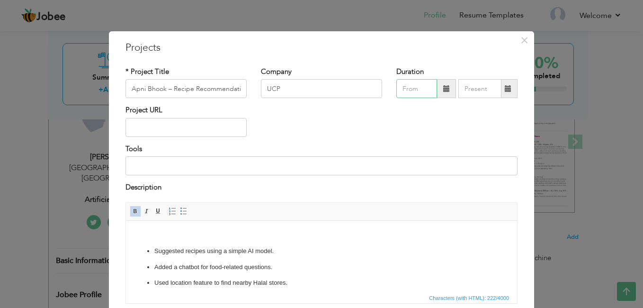
type input "08/2025"
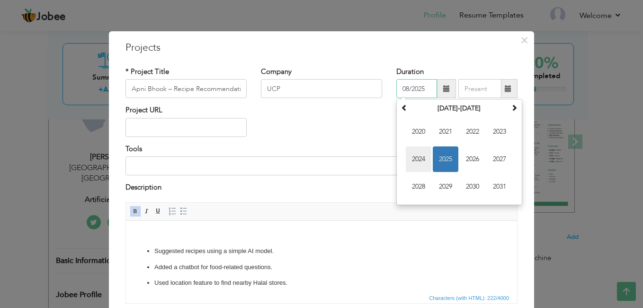
click at [417, 159] on span "2024" at bounding box center [419, 159] width 26 height 26
click at [509, 88] on span at bounding box center [508, 88] width 18 height 19
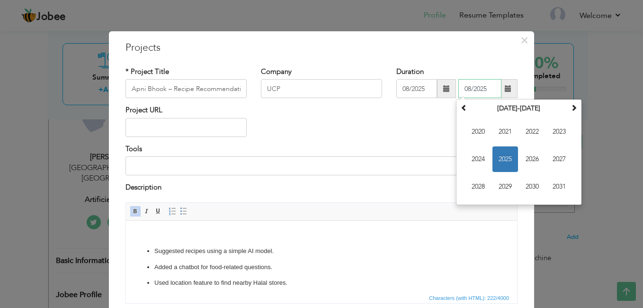
click at [511, 160] on span "2025" at bounding box center [506, 159] width 26 height 26
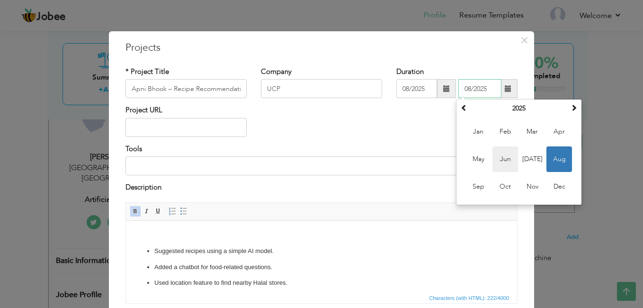
click at [502, 154] on span "Jun" at bounding box center [506, 159] width 26 height 26
type input "06/2025"
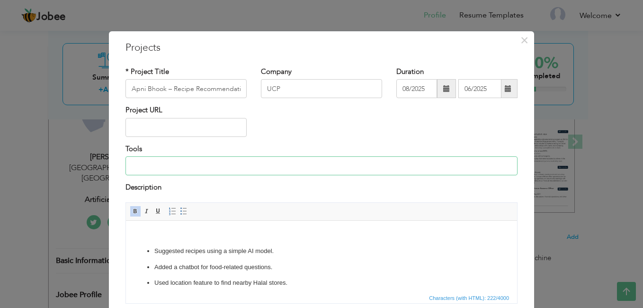
click at [149, 163] on input at bounding box center [322, 165] width 392 height 19
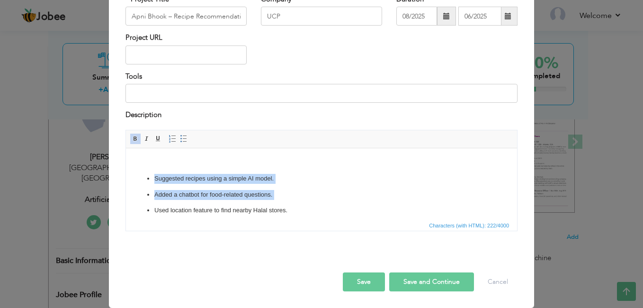
scroll to position [6, 0]
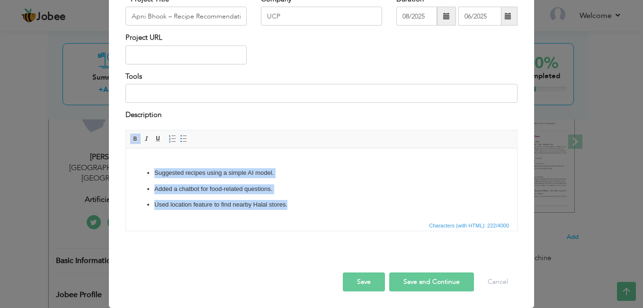
drag, startPoint x: 155, startPoint y: 178, endPoint x: 446, endPoint y: 369, distance: 348.2
click at [324, 219] on html "Suggested recipes using a simple AI model. Added a chatbot for food-related que…" at bounding box center [321, 180] width 391 height 77
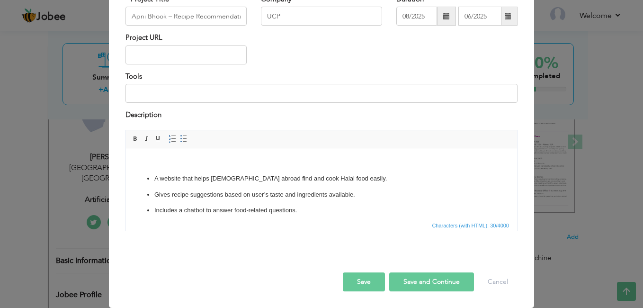
scroll to position [27, 0]
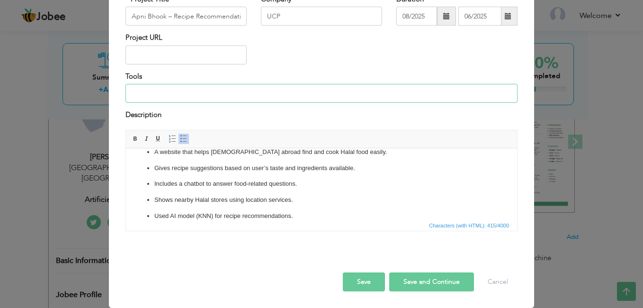
click at [195, 99] on input at bounding box center [322, 93] width 392 height 19
paste input "Python, Flask, MySQL, HTML, CSS, JavaScript, AJAX, APIs, Pandas, NumPy, Google …"
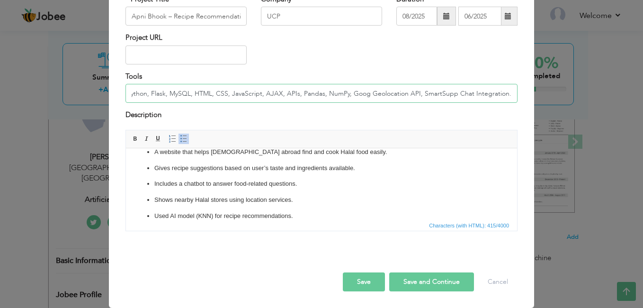
scroll to position [0, 0]
type input "Python, Flask, MySQL, HTML, CSS, JavaScript, AJAX, APIs, Geolocation API, Smart…"
click at [361, 279] on button "Save" at bounding box center [364, 281] width 42 height 19
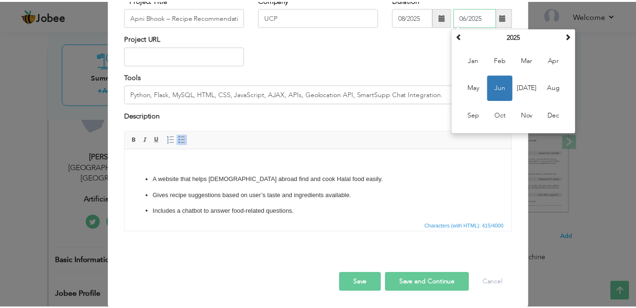
scroll to position [72, 0]
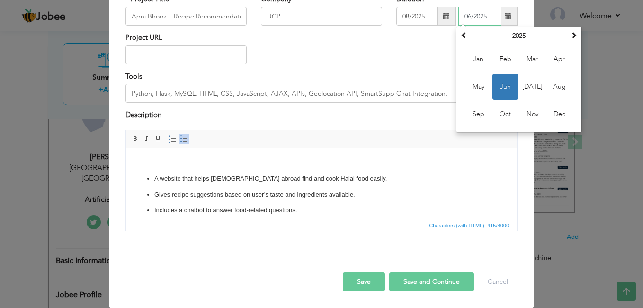
click at [497, 85] on span "Jun" at bounding box center [506, 87] width 26 height 26
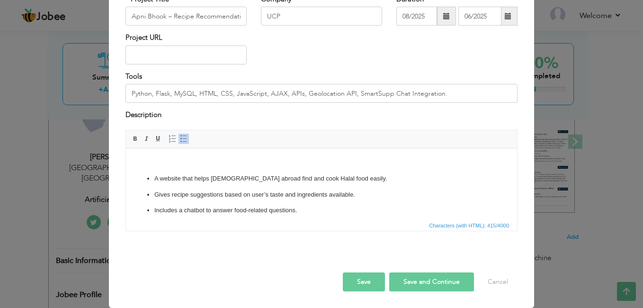
click at [380, 281] on button "Save" at bounding box center [364, 281] width 42 height 19
click at [398, 282] on button "Save and Continue" at bounding box center [431, 281] width 85 height 19
click at [443, 18] on span at bounding box center [446, 16] width 7 height 7
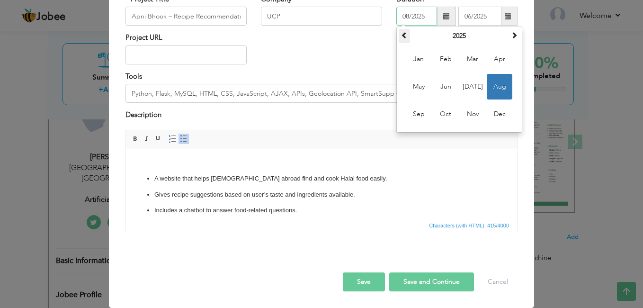
click at [402, 37] on span at bounding box center [404, 35] width 7 height 7
click at [514, 33] on th at bounding box center [514, 36] width 11 height 14
click at [466, 98] on span "Jul" at bounding box center [473, 87] width 26 height 26
type input "07/2024"
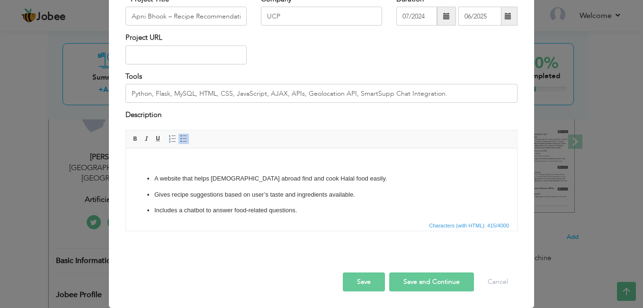
click at [363, 284] on button "Save" at bounding box center [364, 281] width 42 height 19
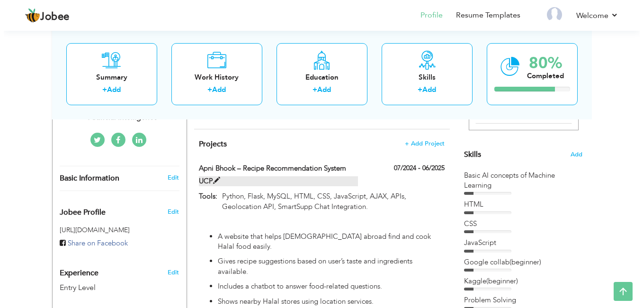
scroll to position [208, 0]
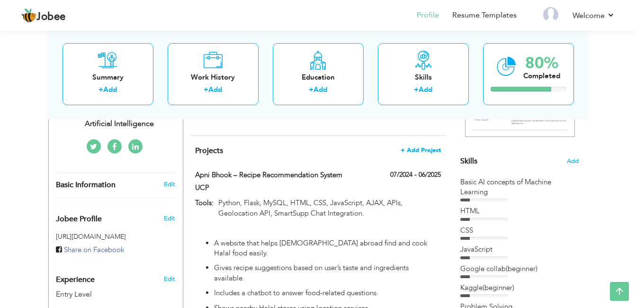
click at [423, 148] on span "+ Add Project" at bounding box center [421, 150] width 40 height 7
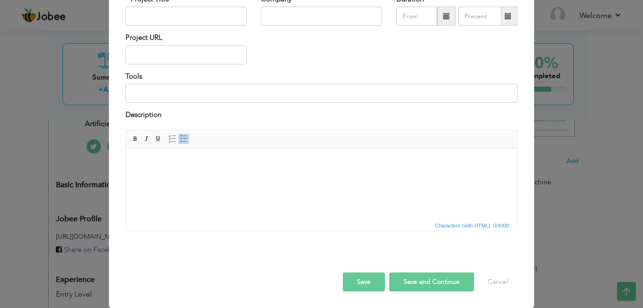
scroll to position [0, 0]
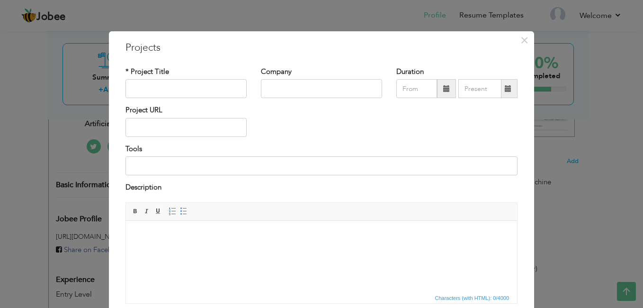
click at [252, 242] on html at bounding box center [321, 234] width 391 height 29
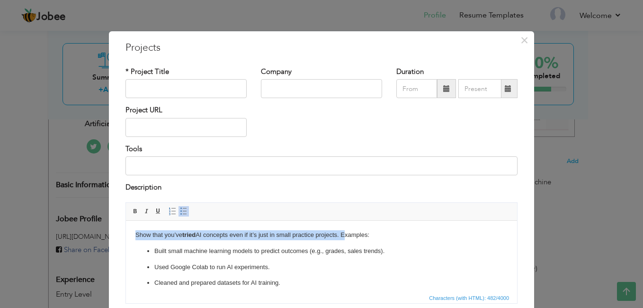
drag, startPoint x: 343, startPoint y: 235, endPoint x: 88, endPoint y: 225, distance: 255.5
click at [126, 225] on html "Show that you’ve tried AI concepts even if it’s just in small practice projects…" at bounding box center [321, 274] width 391 height 109
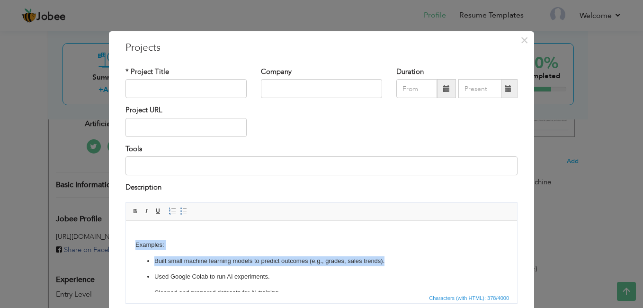
drag, startPoint x: 134, startPoint y: 243, endPoint x: 389, endPoint y: 259, distance: 255.3
click at [389, 259] on html "​​​​​​​ Examples: Built small machine learning models to predict outcomes (e.g.…" at bounding box center [321, 279] width 391 height 119
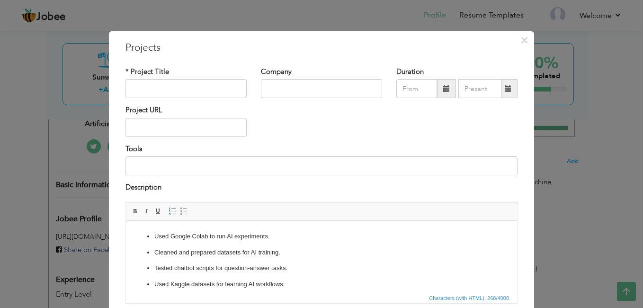
scroll to position [22, 0]
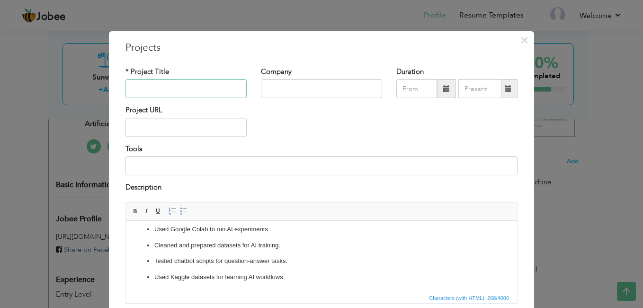
click at [142, 89] on input "text" at bounding box center [186, 88] width 121 height 19
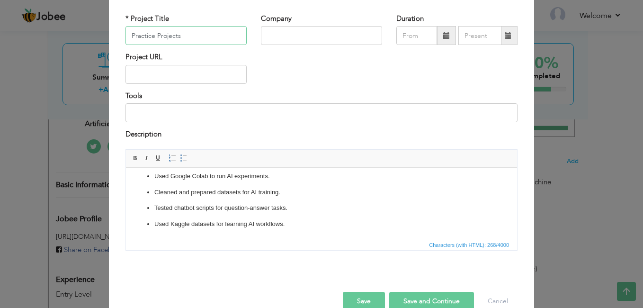
scroll to position [72, 0]
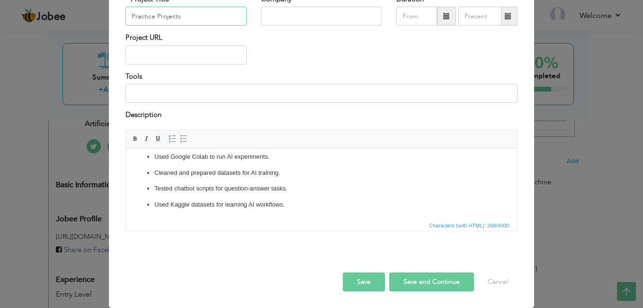
type input "Practice Projects"
click at [366, 284] on button "Save" at bounding box center [364, 281] width 42 height 19
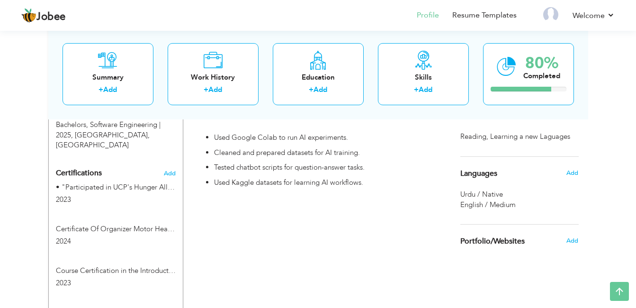
scroll to position [459, 0]
click at [170, 171] on span "Add" at bounding box center [169, 174] width 12 height 7
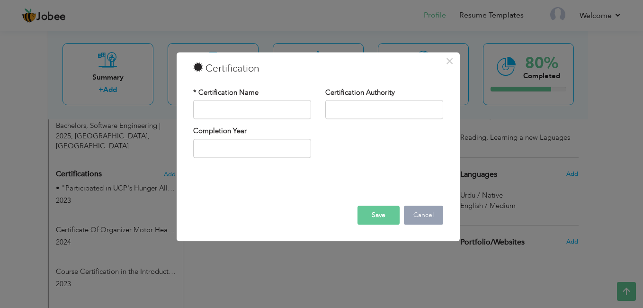
click at [418, 214] on button "Cancel" at bounding box center [423, 215] width 39 height 19
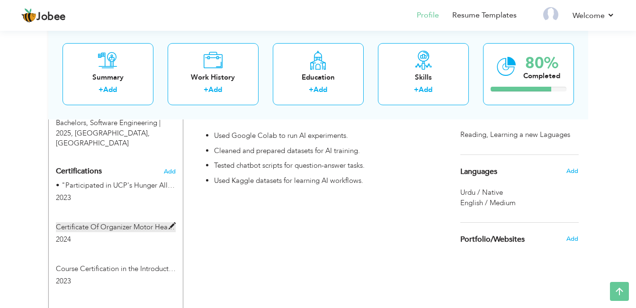
scroll to position [464, 0]
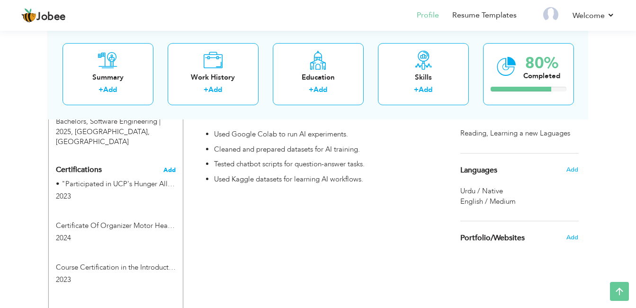
click at [168, 167] on span "Add" at bounding box center [169, 170] width 12 height 7
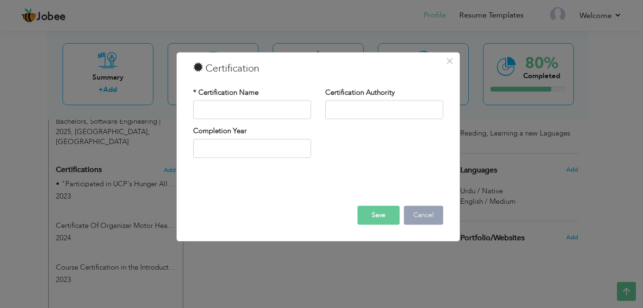
click at [415, 210] on button "Cancel" at bounding box center [423, 215] width 39 height 19
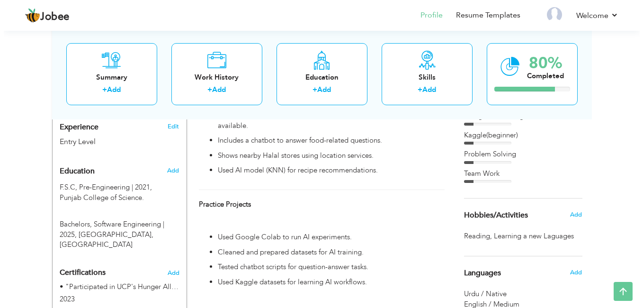
scroll to position [366, 0]
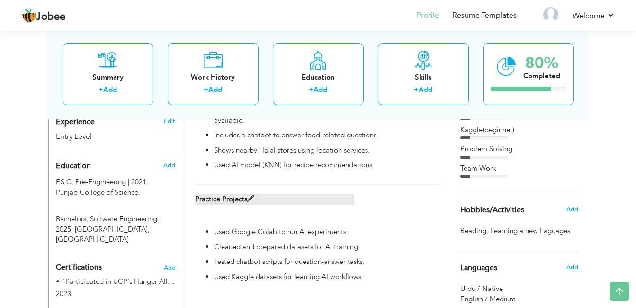
click at [252, 195] on span at bounding box center [250, 198] width 7 height 7
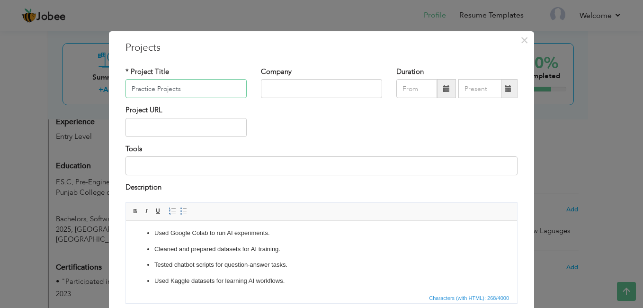
scroll to position [22, 0]
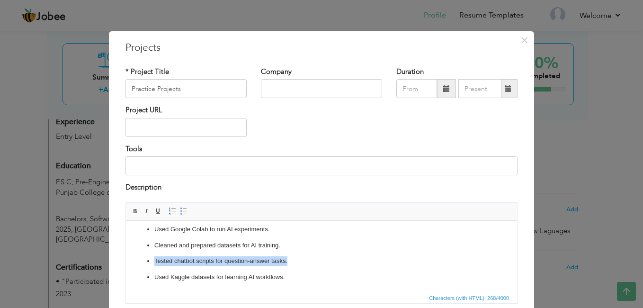
drag, startPoint x: 154, startPoint y: 259, endPoint x: 300, endPoint y: 260, distance: 146.4
click at [300, 260] on p "Tested chatbot scripts for question-answer tasks." at bounding box center [321, 261] width 334 height 10
click at [206, 260] on p "Face Detection – Detects faces in images using OpenCV" at bounding box center [321, 261] width 334 height 10
click at [191, 261] on p "Detects faces in images using OpenCV" at bounding box center [321, 261] width 334 height 10
click at [180, 262] on p "Detects in images using OpenCV" at bounding box center [321, 261] width 334 height 10
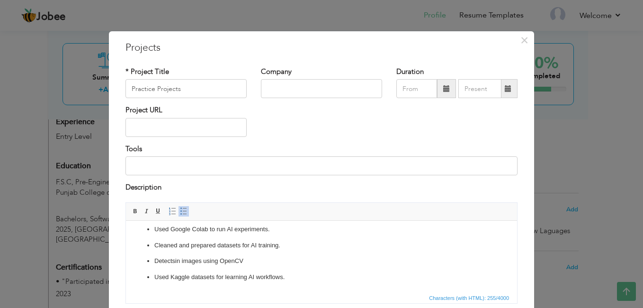
click at [184, 262] on p "Detects in images using OpenCV" at bounding box center [321, 261] width 334 height 10
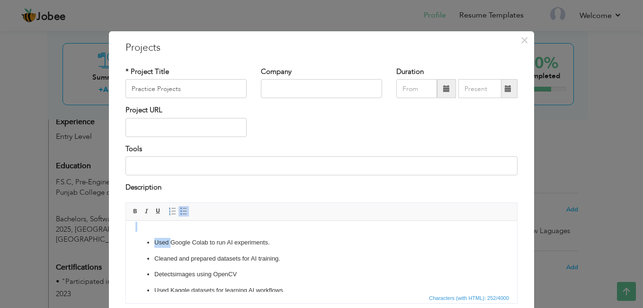
scroll to position [0, 0]
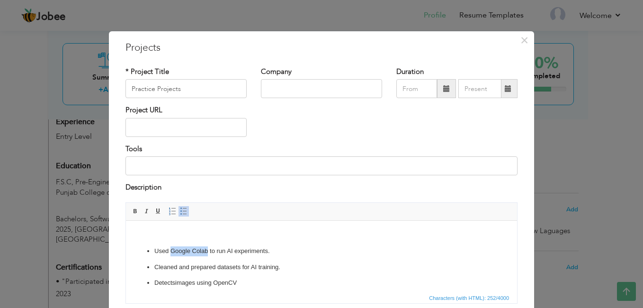
drag, startPoint x: 171, startPoint y: 231, endPoint x: 207, endPoint y: 251, distance: 41.4
click at [207, 251] on p "Used Google Colab to run AI experiments." at bounding box center [321, 251] width 334 height 10
copy p "Google Colab"
click at [172, 160] on input at bounding box center [322, 165] width 392 height 19
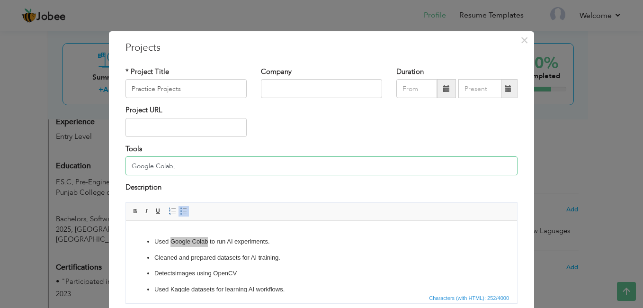
scroll to position [16, 0]
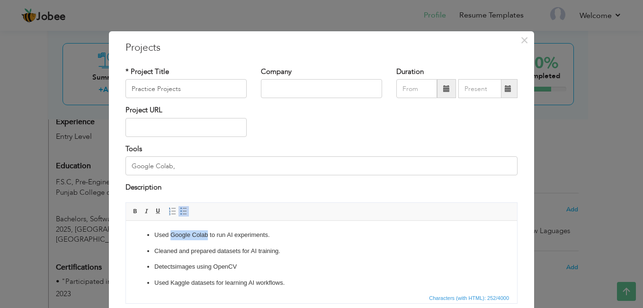
drag, startPoint x: 217, startPoint y: 266, endPoint x: 249, endPoint y: 264, distance: 31.8
click at [249, 264] on p "Detects images using OpenCV" at bounding box center [321, 266] width 334 height 10
copy p "OpenCV"
click at [194, 162] on input "Google Colab," at bounding box center [322, 165] width 392 height 19
paste input "OpenCV"
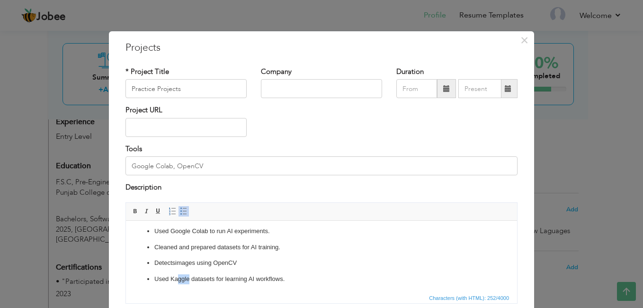
scroll to position [22, 0]
drag, startPoint x: 189, startPoint y: 282, endPoint x: 172, endPoint y: 281, distance: 17.1
click at [172, 281] on p "Used Kaggle datasets for learning AI workflows." at bounding box center [321, 277] width 334 height 10
copy p "Kaggle"
click at [202, 168] on input "Google Colab, OpenCV" at bounding box center [322, 165] width 392 height 19
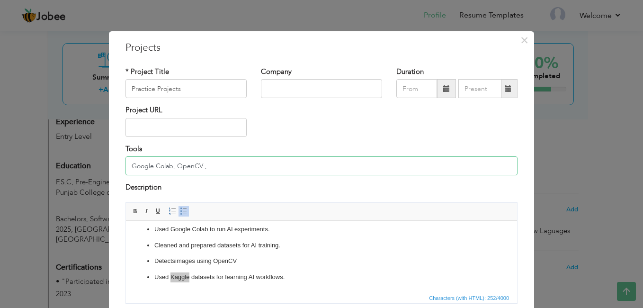
paste input "Kaggle"
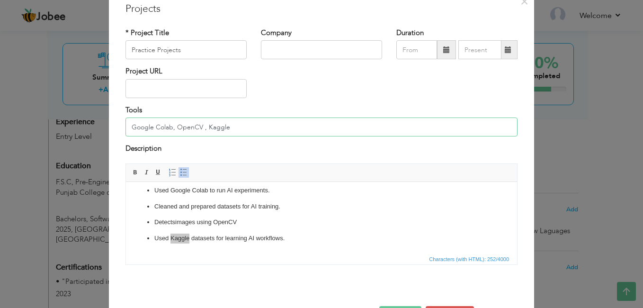
scroll to position [72, 0]
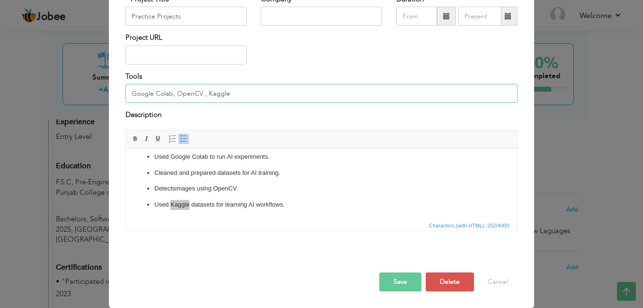
type input "Google Colab, OpenCV , Kaggle"
click at [391, 281] on button "Save" at bounding box center [400, 281] width 42 height 19
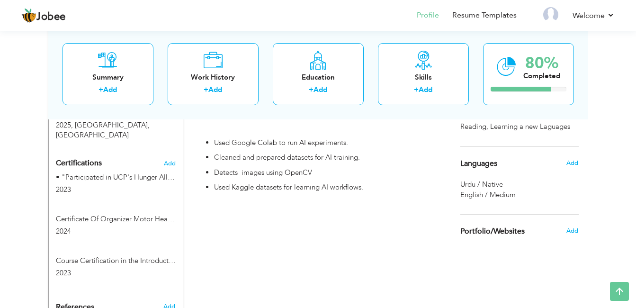
scroll to position [471, 0]
click at [170, 160] on span "Add" at bounding box center [169, 163] width 12 height 7
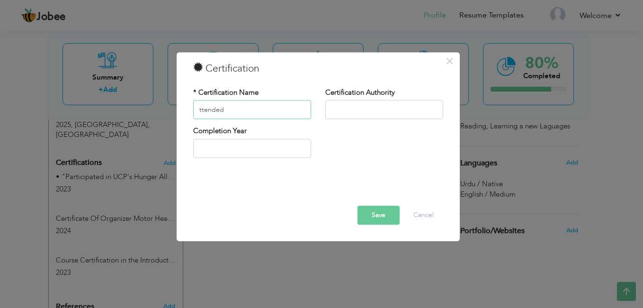
drag, startPoint x: 226, startPoint y: 110, endPoint x: 164, endPoint y: 108, distance: 62.1
click at [164, 108] on div "× Certification * Certification Name ttended Certification Authority" at bounding box center [321, 154] width 643 height 308
type input "]"
click at [420, 216] on button "Cancel" at bounding box center [423, 215] width 39 height 19
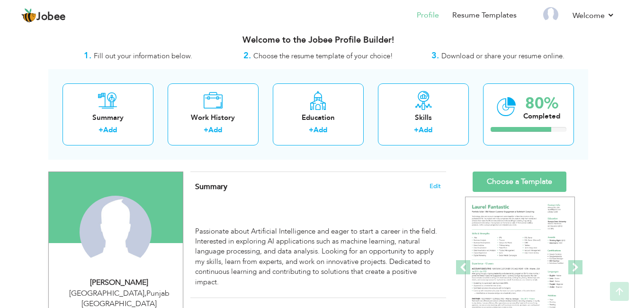
scroll to position [4, 0]
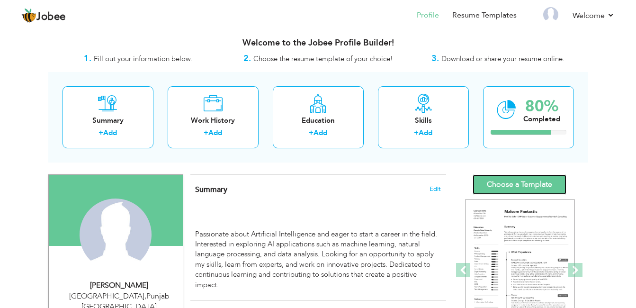
click at [490, 184] on link "Choose a Template" at bounding box center [520, 184] width 94 height 20
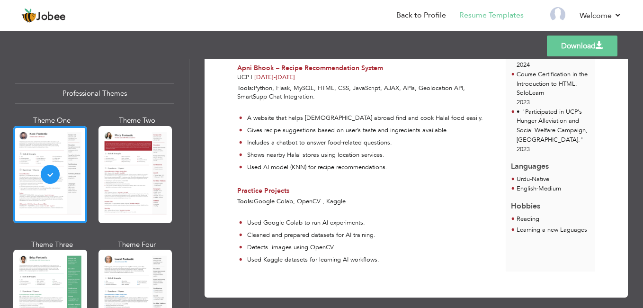
scroll to position [248, 0]
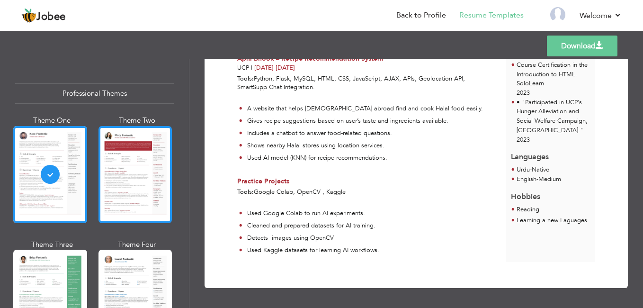
click at [146, 171] on div at bounding box center [136, 174] width 74 height 97
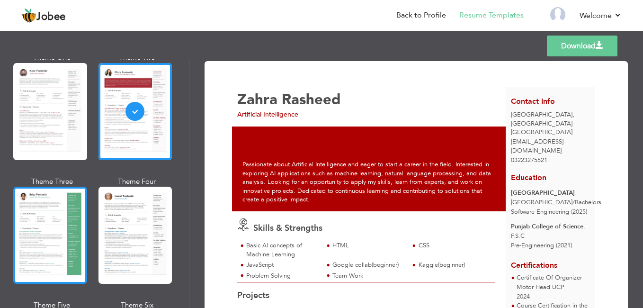
scroll to position [65, 0]
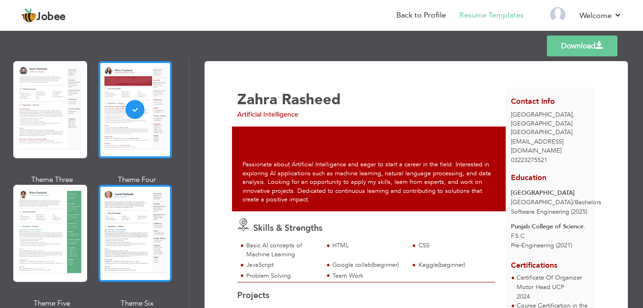
click at [103, 259] on div at bounding box center [136, 233] width 74 height 97
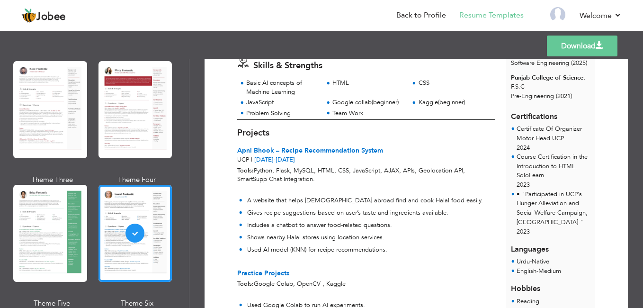
scroll to position [159, 0]
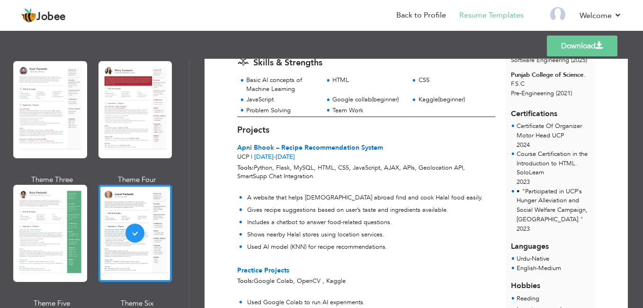
click at [395, 164] on span "Python, Flask, MySQL, HTML, CSS, JavaScript, AJAX, APIs, Geolocation API, Smart…" at bounding box center [351, 172] width 228 height 18
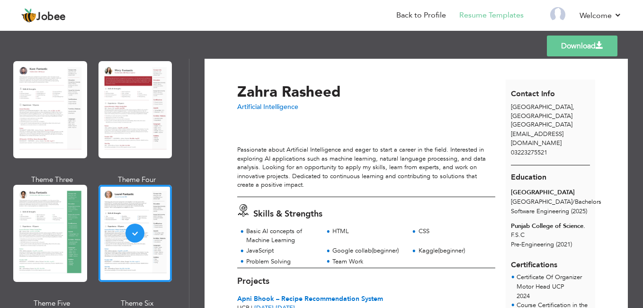
scroll to position [9, 0]
click at [545, 129] on span "[EMAIL_ADDRESS][DOMAIN_NAME]" at bounding box center [537, 138] width 53 height 18
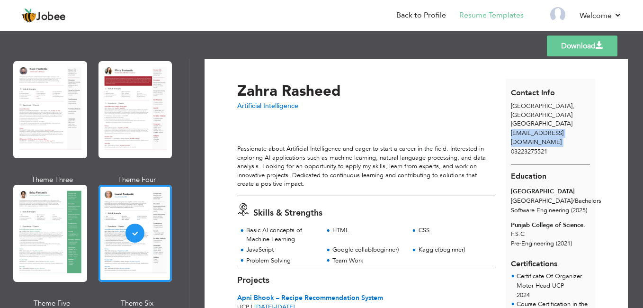
click at [545, 129] on span "zahrarana301@gmail.com" at bounding box center [537, 138] width 53 height 18
click at [564, 40] on link "Download" at bounding box center [582, 46] width 71 height 21
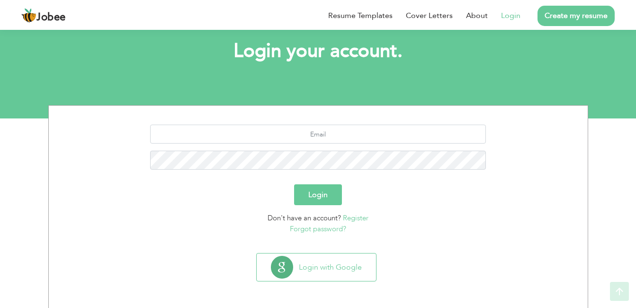
scroll to position [52, 0]
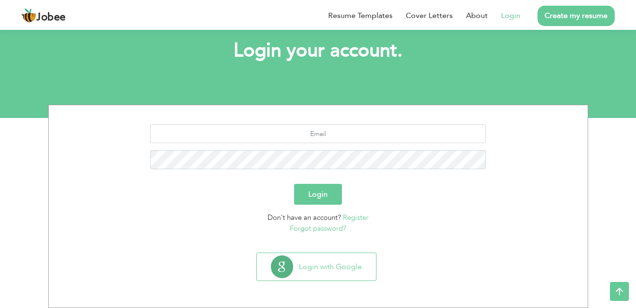
click at [323, 201] on button "Login" at bounding box center [318, 194] width 48 height 21
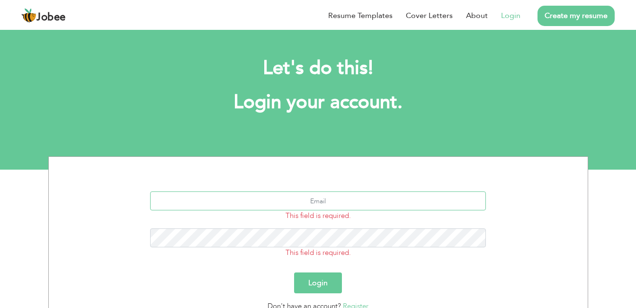
click at [321, 204] on input "text" at bounding box center [318, 200] width 336 height 19
click at [256, 203] on input "[EMAIL_ADDRESS][DOMAIN_NAME]" at bounding box center [318, 200] width 336 height 19
click at [320, 201] on input "[EMAIL_ADDRESS][DOMAIN_NAME]" at bounding box center [318, 200] width 336 height 19
click at [319, 201] on input "[EMAIL_ADDRESS][DOMAIN_NAME]" at bounding box center [318, 200] width 336 height 19
type input "zahrarana467@gmail.com"
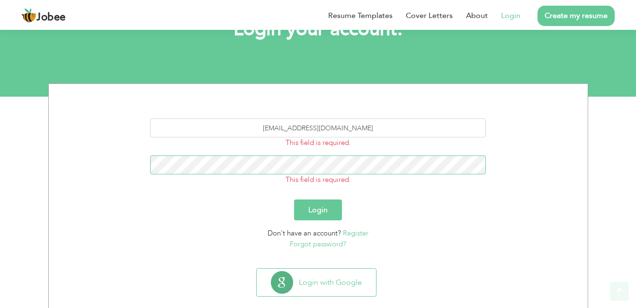
scroll to position [89, 0]
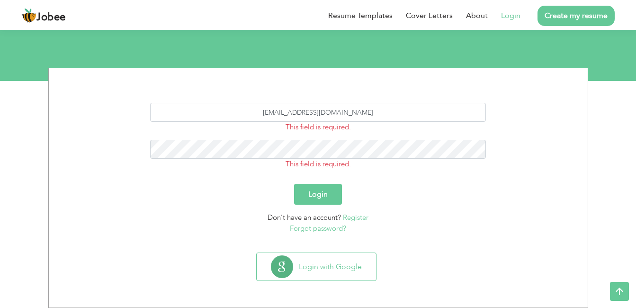
click at [319, 192] on button "Login" at bounding box center [318, 194] width 48 height 21
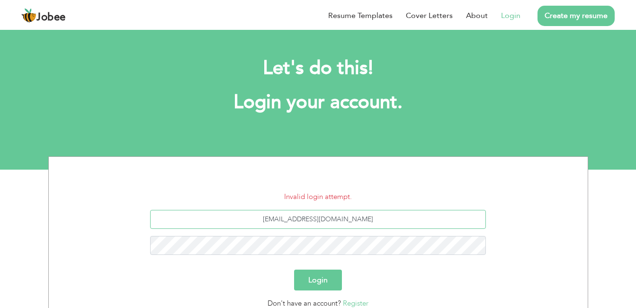
click at [321, 221] on input "[EMAIL_ADDRESS][DOMAIN_NAME]" at bounding box center [318, 219] width 336 height 19
type input "[EMAIL_ADDRESS][DOMAIN_NAME]"
click at [294, 270] on button "Login" at bounding box center [318, 280] width 48 height 21
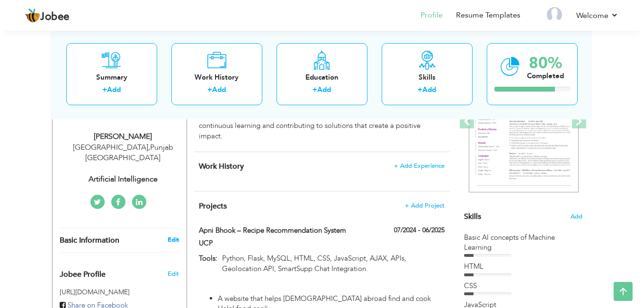
scroll to position [154, 0]
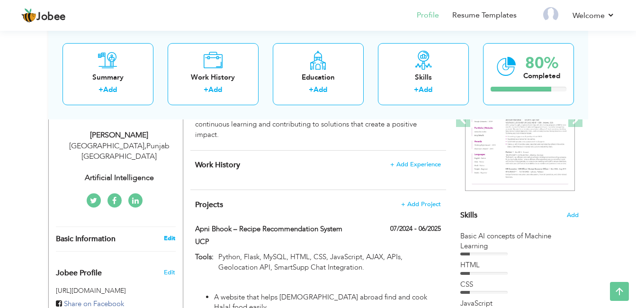
click at [171, 234] on link "Edit" at bounding box center [169, 238] width 11 height 9
type input "Zahra"
type input "Rasheed"
type input "03223275521"
select select "number:166"
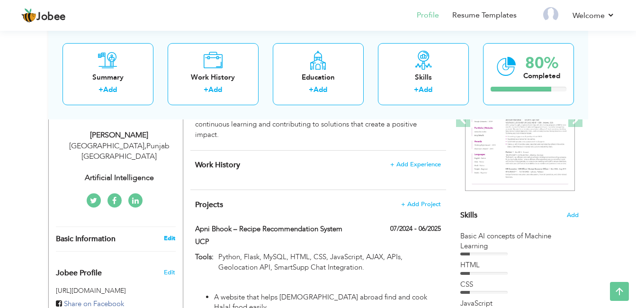
type input "[GEOGRAPHIC_DATA]"
select select "number:1"
type input "Artificial Intelligence"
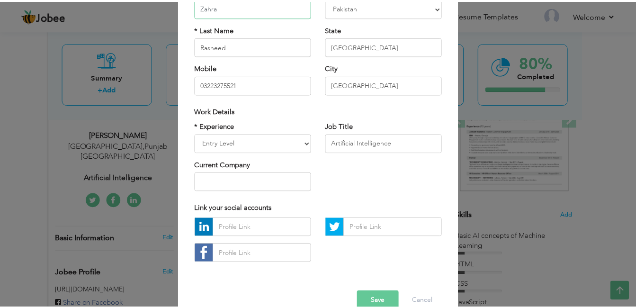
scroll to position [120, 0]
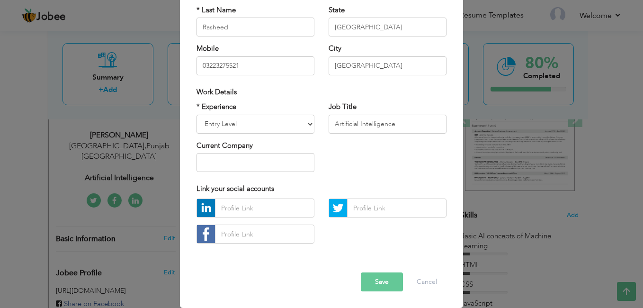
click at [371, 288] on button "Save" at bounding box center [382, 281] width 42 height 19
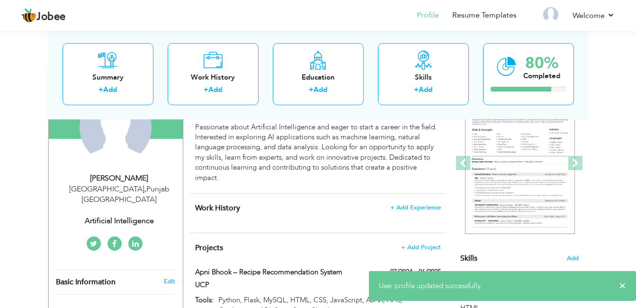
scroll to position [88, 0]
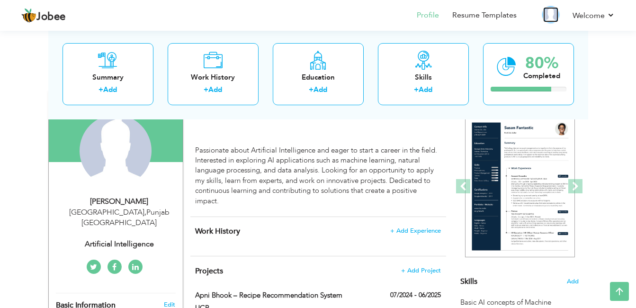
click at [554, 14] on img at bounding box center [550, 14] width 15 height 15
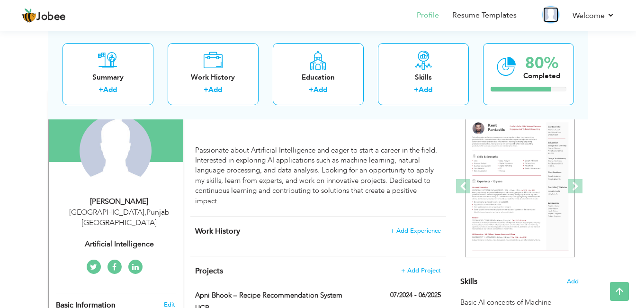
click at [553, 20] on img at bounding box center [550, 14] width 15 height 15
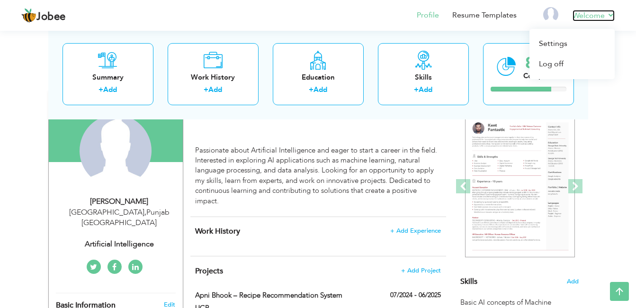
click at [581, 17] on link "Welcome" at bounding box center [594, 15] width 42 height 11
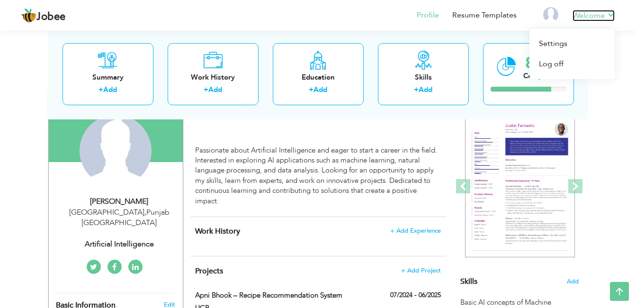
click at [612, 15] on link "Welcome" at bounding box center [594, 15] width 42 height 11
click at [594, 14] on link "Welcome" at bounding box center [594, 15] width 42 height 11
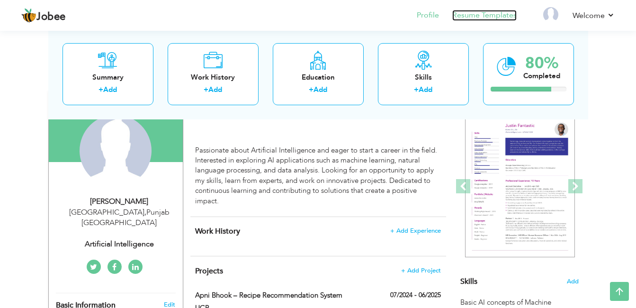
click at [478, 17] on link "Resume Templates" at bounding box center [484, 15] width 64 height 11
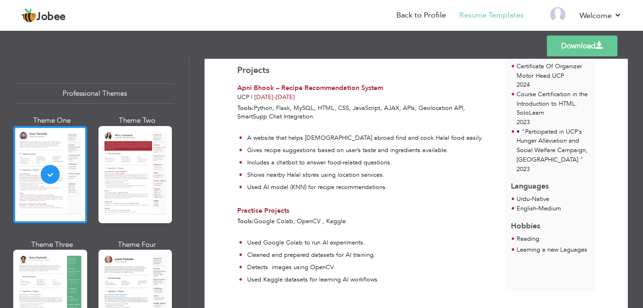
scroll to position [223, 0]
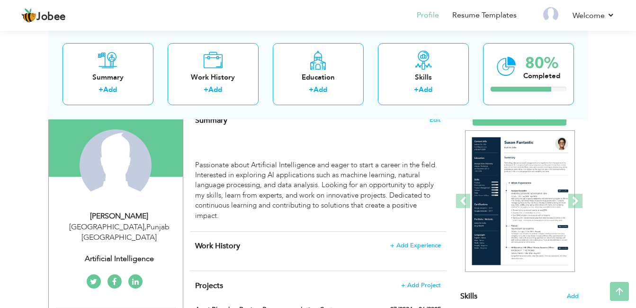
scroll to position [74, 0]
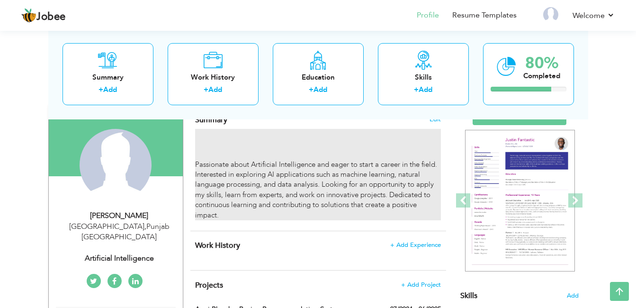
drag, startPoint x: 201, startPoint y: 173, endPoint x: 249, endPoint y: 181, distance: 48.6
click at [249, 181] on div "Passionate about Artificial Intelligence and eager to start a career in the fie…" at bounding box center [317, 174] width 245 height 91
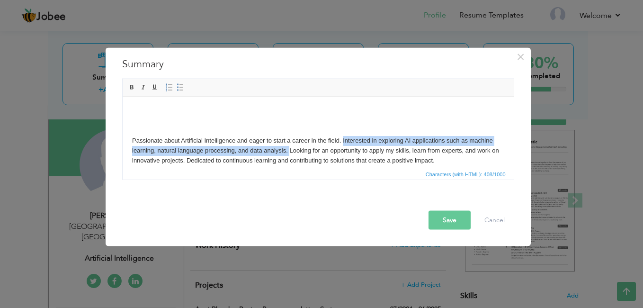
drag, startPoint x: 342, startPoint y: 138, endPoint x: 289, endPoint y: 150, distance: 54.4
click at [289, 150] on body "Passionate about Artificial Intelligence and eager to start a career in the fie…" at bounding box center [318, 135] width 372 height 59
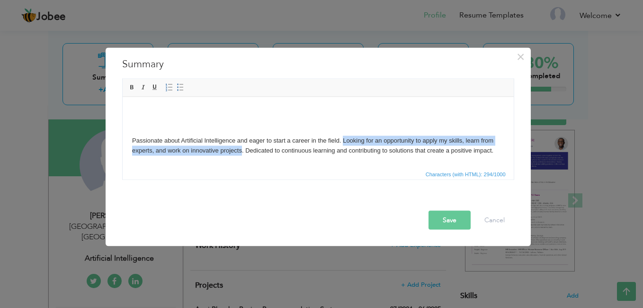
drag, startPoint x: 343, startPoint y: 139, endPoint x: 241, endPoint y: 163, distance: 104.8
click at [241, 163] on html "Passionate about Artificial Intelligence and eager to start a career in the fie…" at bounding box center [317, 131] width 391 height 68
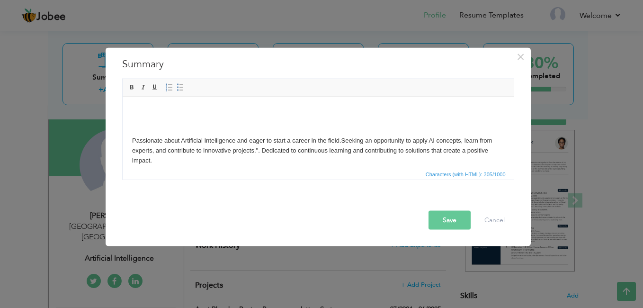
click at [447, 216] on button "Save" at bounding box center [450, 220] width 42 height 19
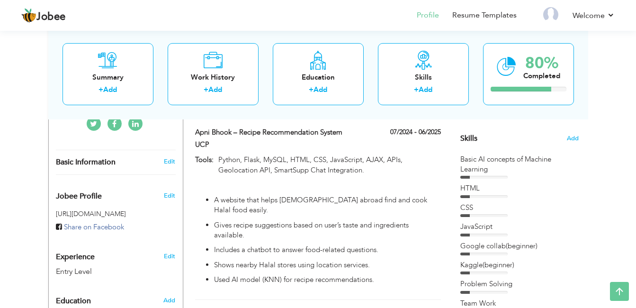
scroll to position [231, 0]
click at [574, 137] on span "Add" at bounding box center [573, 139] width 12 height 9
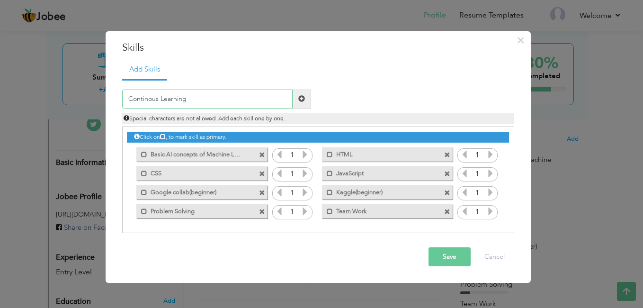
type input "Continous Learning"
click at [450, 260] on button "Save" at bounding box center [450, 256] width 42 height 19
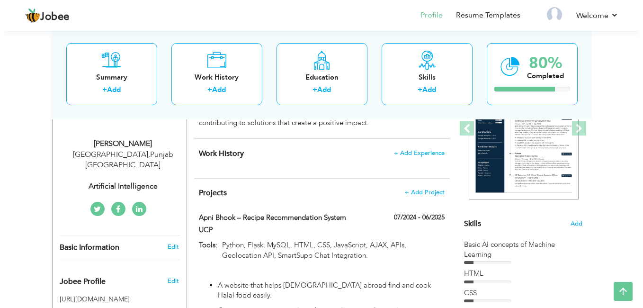
scroll to position [146, 0]
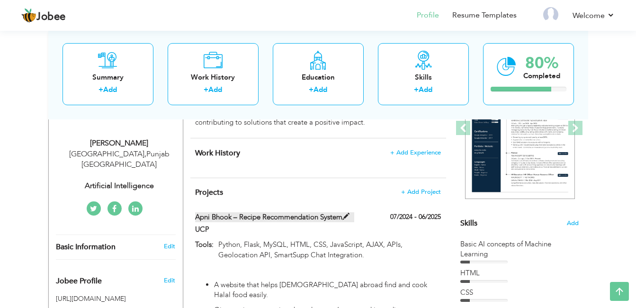
click at [346, 217] on span at bounding box center [345, 216] width 7 height 7
type input "Apni Bhook – Recipe Recommendation System"
type input "UCP"
type input "07/2024"
type input "06/2025"
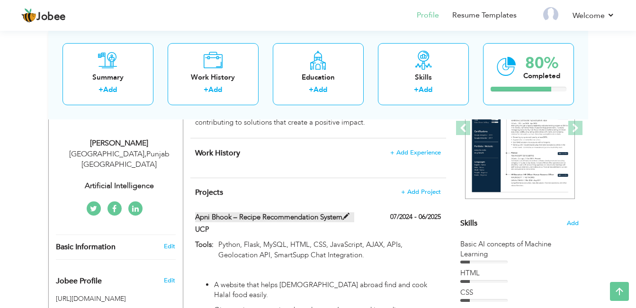
type input "Python, Flask, MySQL, HTML, CSS, JavaScript, AJAX, APIs, Geolocation API, Smart…"
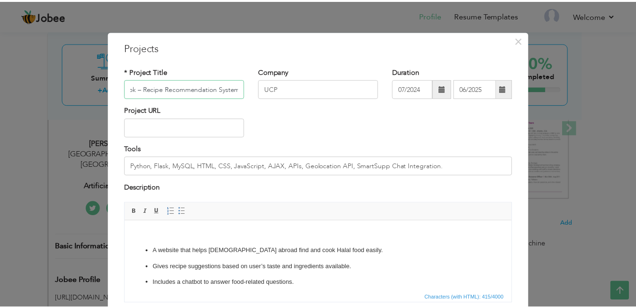
scroll to position [0, 0]
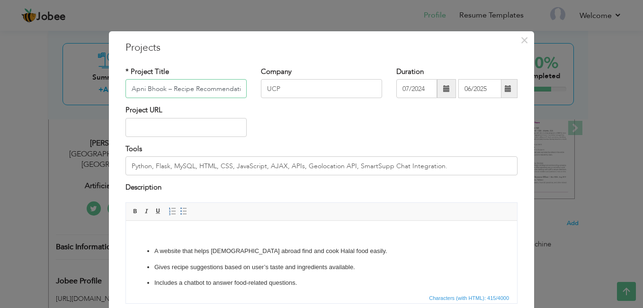
drag, startPoint x: 239, startPoint y: 88, endPoint x: 121, endPoint y: 64, distance: 120.3
click at [121, 64] on div "* Project Title Apni Bhook – Recipe Recommendation System Company UCP Duration …" at bounding box center [321, 189] width 406 height 258
drag, startPoint x: 140, startPoint y: 84, endPoint x: 267, endPoint y: 27, distance: 139.5
click at [267, 27] on div "× Projects * Project Title Apni Bhook – Recipe Recommendation System Company UC…" at bounding box center [321, 154] width 643 height 308
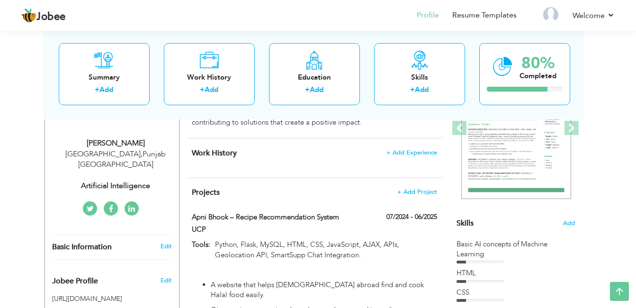
click at [267, 27] on nav "Profile Resume Templates Resume Templates Cover Letters About My Resume Welcome…" at bounding box center [318, 16] width 594 height 26
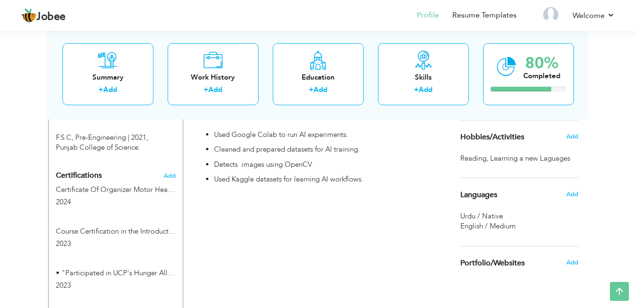
scroll to position [458, 0]
click at [544, 161] on span "Learning a new Laguages ," at bounding box center [531, 159] width 82 height 10
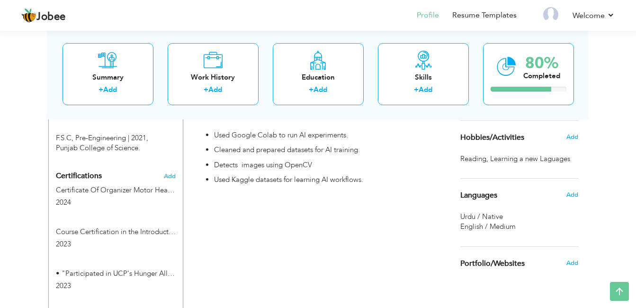
click at [544, 161] on span "Learning a new Laguages ," at bounding box center [531, 159] width 82 height 10
click at [551, 158] on span "Learning a new Laguages ," at bounding box center [531, 159] width 82 height 10
click at [568, 140] on span "Add" at bounding box center [572, 137] width 12 height 9
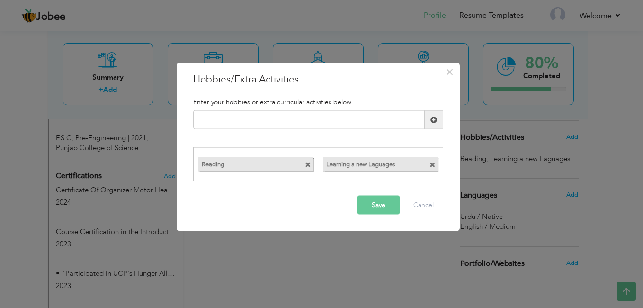
click at [431, 164] on span at bounding box center [433, 165] width 6 height 6
click at [324, 118] on input "text" at bounding box center [309, 119] width 232 height 19
paste input "Exploring AI tools"
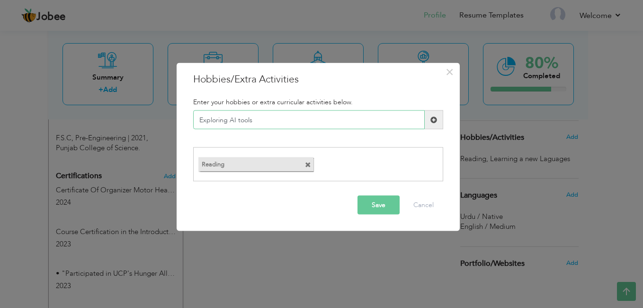
type input "Exploring AI tools"
click at [367, 205] on button "Save" at bounding box center [379, 204] width 42 height 19
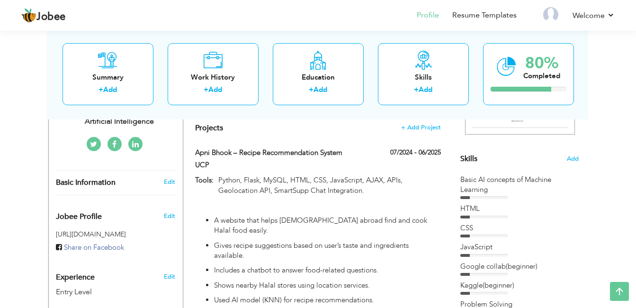
scroll to position [210, 0]
click at [570, 158] on span "Add" at bounding box center [573, 159] width 12 height 9
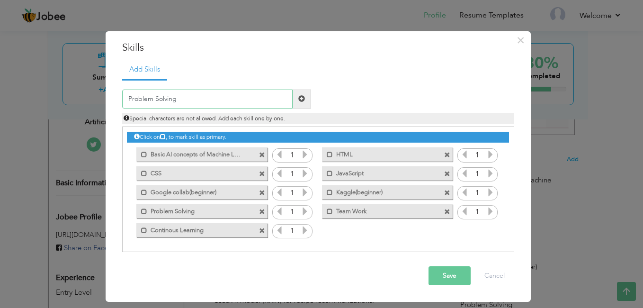
type input "Problem Solving"
click at [447, 279] on button "Save" at bounding box center [450, 275] width 42 height 19
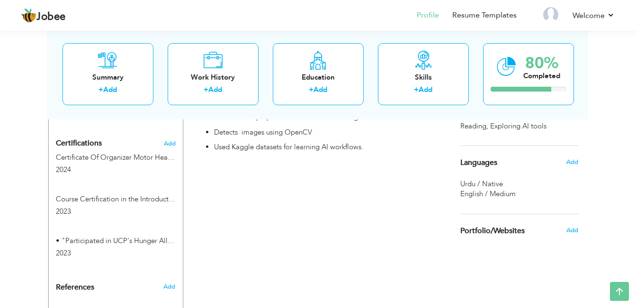
scroll to position [531, 0]
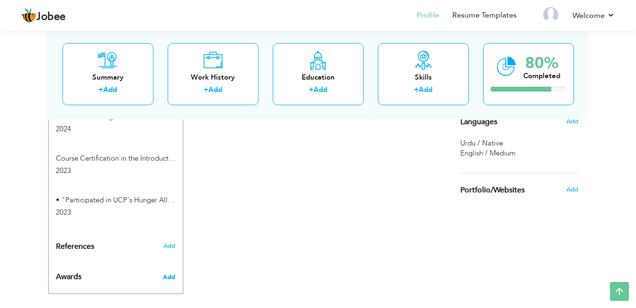
click at [170, 273] on span "Add" at bounding box center [169, 277] width 12 height 9
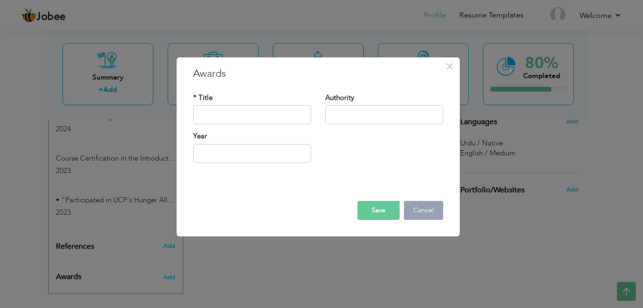
click at [416, 210] on button "Cancel" at bounding box center [423, 210] width 39 height 19
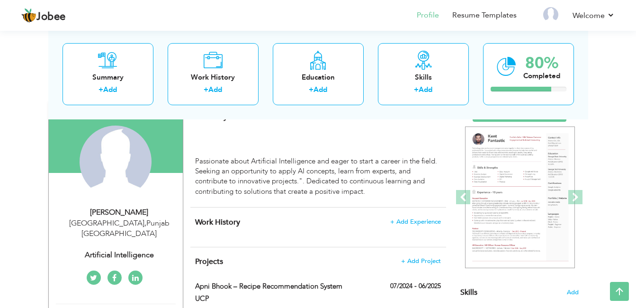
scroll to position [75, 0]
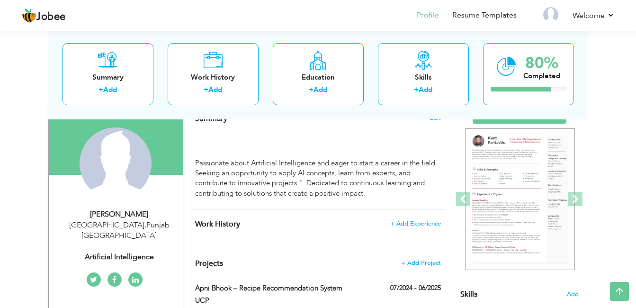
click at [135, 212] on div "Zahra Rasheed" at bounding box center [119, 214] width 127 height 11
select select "number:166"
select select "number:1"
type input "Artificial Intelligence"
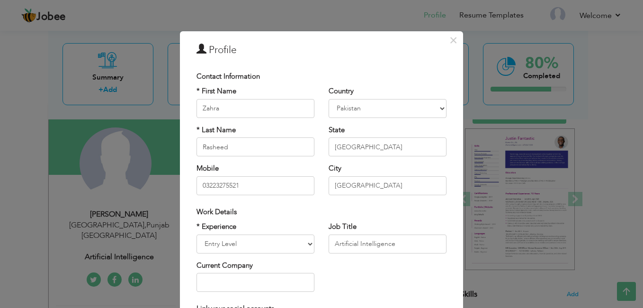
click at [135, 212] on div "× Profile Contact Information * First Name Zahra * Last Name Rasheed" at bounding box center [321, 154] width 643 height 308
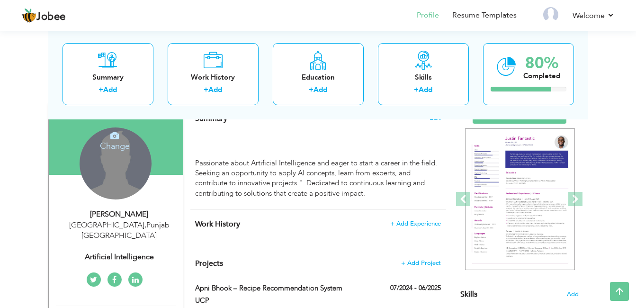
click at [132, 175] on div "Change Remove" at bounding box center [116, 163] width 72 height 72
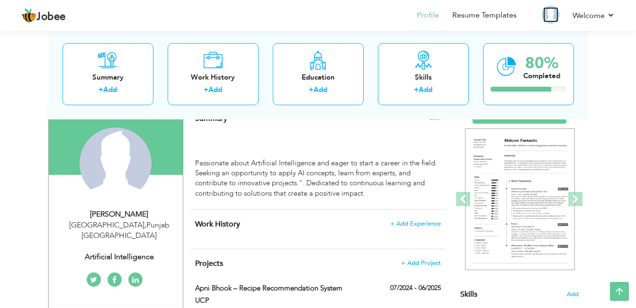
click at [550, 18] on img at bounding box center [550, 14] width 15 height 15
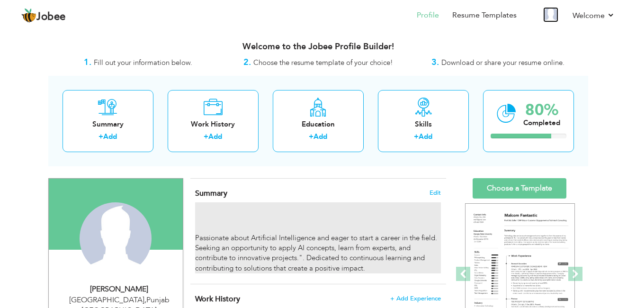
scroll to position [1, 0]
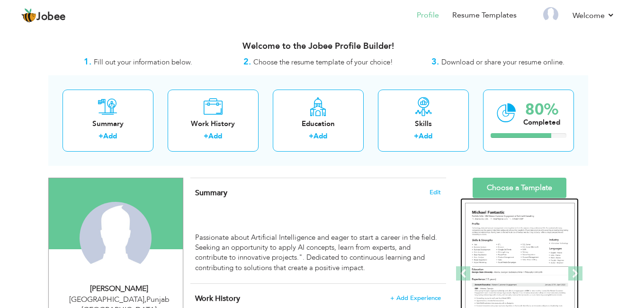
click at [505, 209] on img at bounding box center [520, 274] width 110 height 142
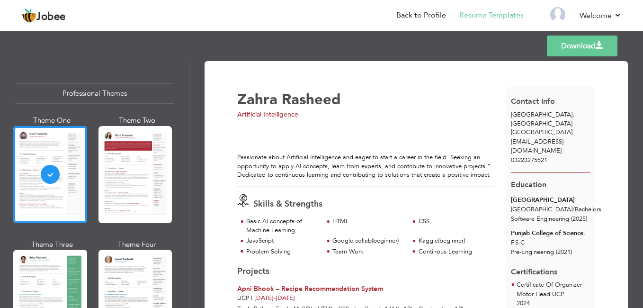
click at [544, 137] on span "[EMAIL_ADDRESS][DOMAIN_NAME]" at bounding box center [537, 146] width 53 height 18
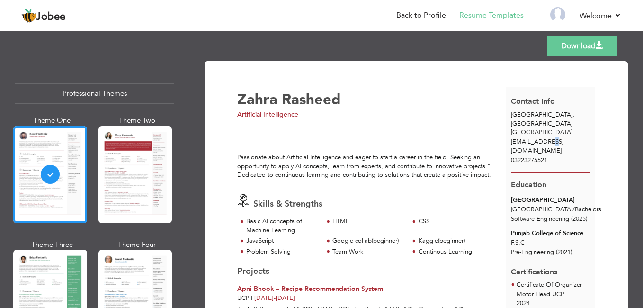
click at [544, 137] on span "[EMAIL_ADDRESS][DOMAIN_NAME]" at bounding box center [537, 146] width 53 height 18
click at [446, 113] on div "Artificial Intelligence" at bounding box center [374, 114] width 274 height 9
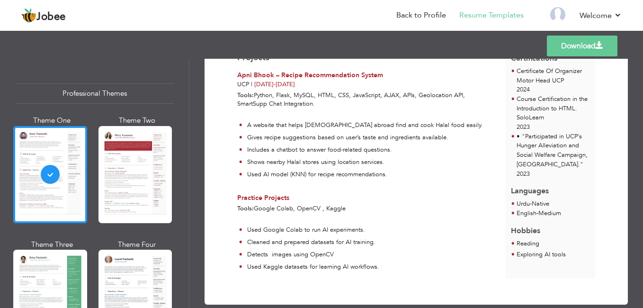
scroll to position [214, 0]
click at [556, 45] on link "Download" at bounding box center [582, 46] width 71 height 21
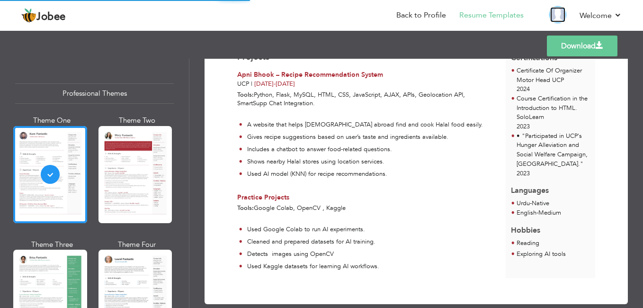
click at [558, 17] on img at bounding box center [557, 14] width 15 height 15
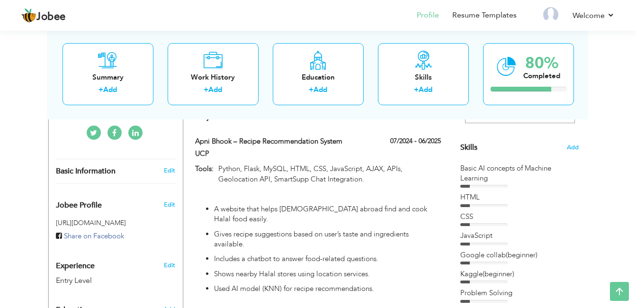
scroll to position [238, 0]
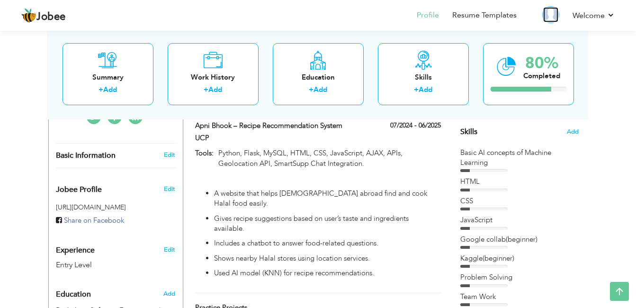
click at [553, 17] on img at bounding box center [550, 14] width 15 height 15
click at [551, 12] on img at bounding box center [550, 14] width 15 height 15
click at [552, 18] on img at bounding box center [550, 14] width 15 height 15
drag, startPoint x: 552, startPoint y: 18, endPoint x: 550, endPoint y: 12, distance: 6.9
click at [550, 12] on img at bounding box center [550, 14] width 15 height 15
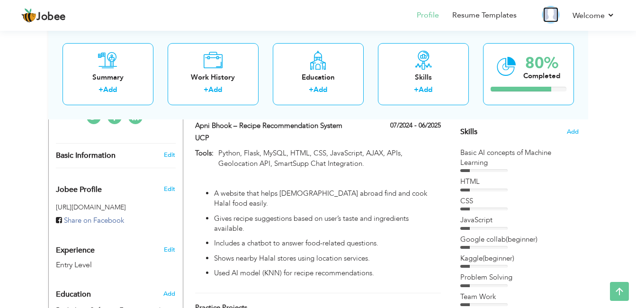
click at [550, 12] on img at bounding box center [550, 14] width 15 height 15
click at [552, 20] on img at bounding box center [550, 14] width 15 height 15
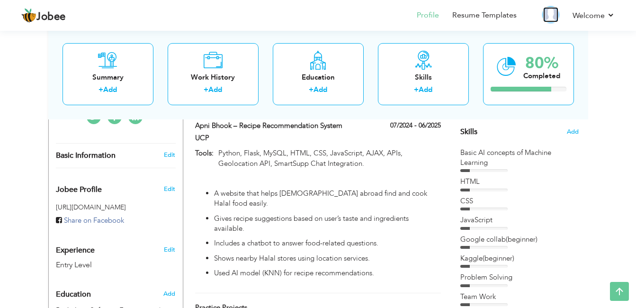
click at [552, 20] on img at bounding box center [550, 14] width 15 height 15
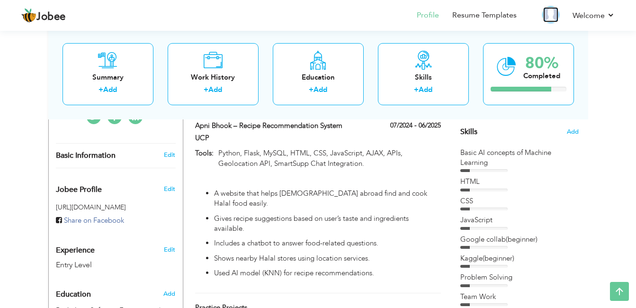
click at [552, 20] on img at bounding box center [550, 14] width 15 height 15
click at [553, 19] on img at bounding box center [550, 14] width 15 height 15
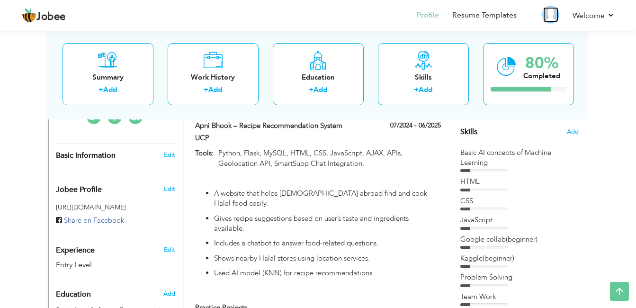
click at [553, 19] on img at bounding box center [550, 14] width 15 height 15
click at [435, 15] on link "Profile" at bounding box center [428, 15] width 22 height 11
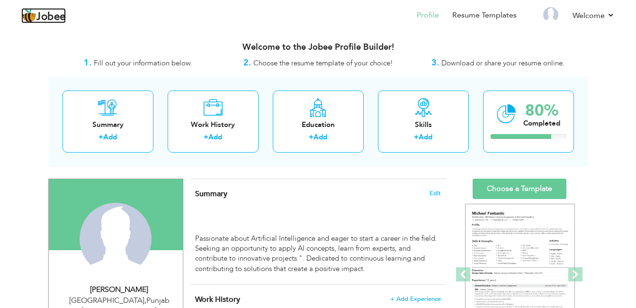
click at [49, 18] on span "Jobee" at bounding box center [50, 17] width 29 height 10
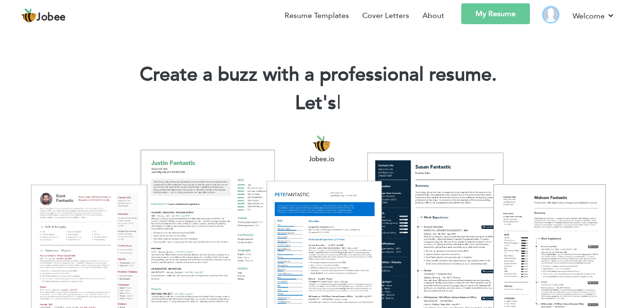
click at [553, 18] on img at bounding box center [550, 14] width 15 height 15
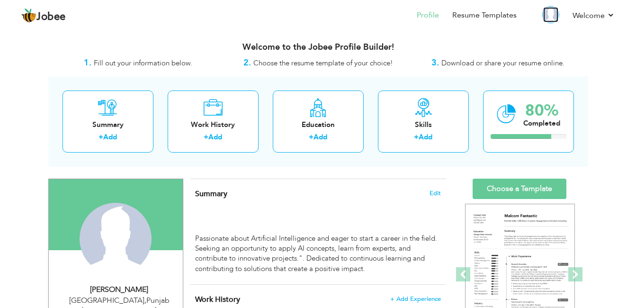
click at [554, 17] on img at bounding box center [550, 14] width 15 height 15
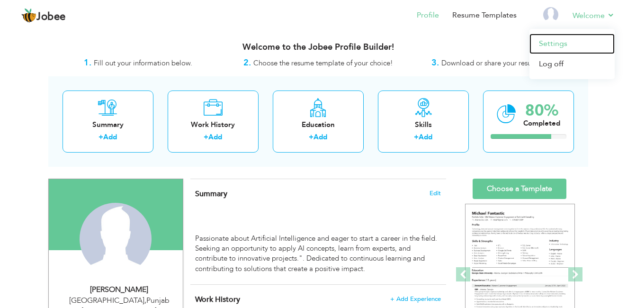
click at [554, 45] on link "Settings" at bounding box center [572, 44] width 85 height 20
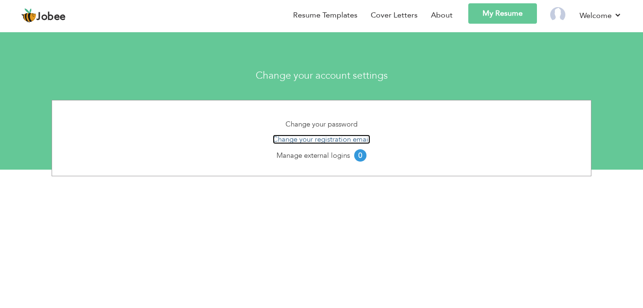
click at [345, 140] on link "Change your registration email" at bounding box center [322, 139] width 98 height 9
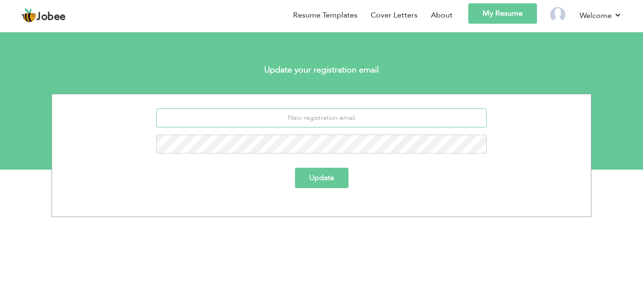
click at [335, 122] on input "email" at bounding box center [321, 117] width 331 height 19
type input "[EMAIL_ADDRESS][DOMAIN_NAME]"
click at [315, 178] on button "Update" at bounding box center [322, 178] width 54 height 20
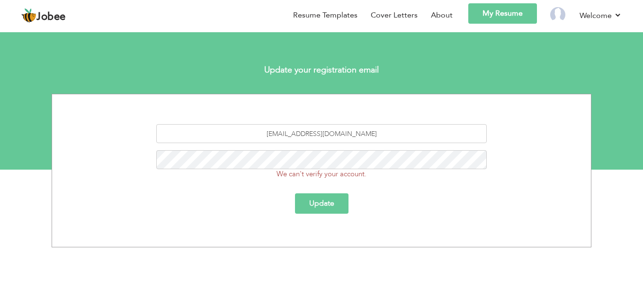
click at [321, 207] on button "Update" at bounding box center [322, 203] width 54 height 20
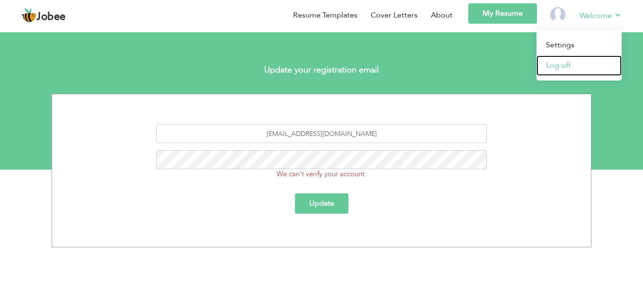
click at [555, 66] on link "Log off" at bounding box center [579, 65] width 85 height 20
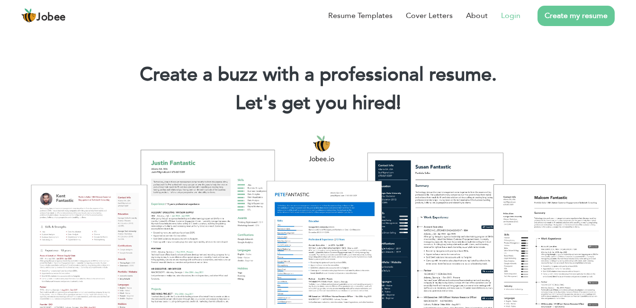
click at [514, 16] on link "Login" at bounding box center [510, 15] width 19 height 11
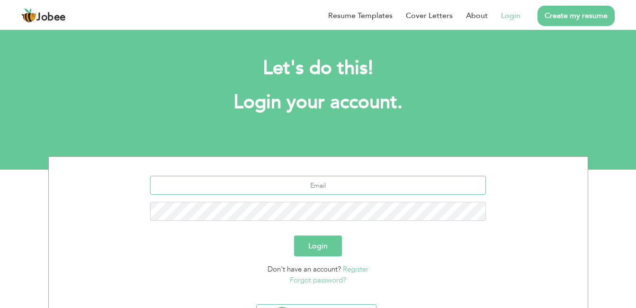
click at [358, 184] on input "text" at bounding box center [318, 185] width 336 height 19
type input "zahrarana467@gmail.com"
click at [294, 235] on button "Login" at bounding box center [318, 245] width 48 height 21
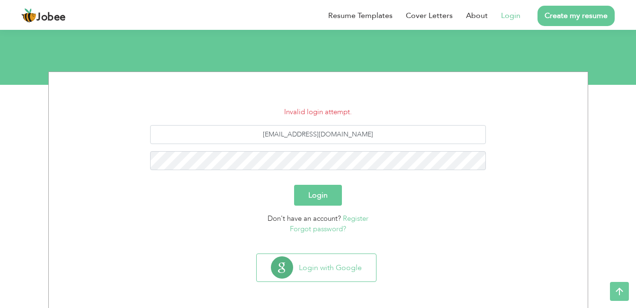
scroll to position [86, 0]
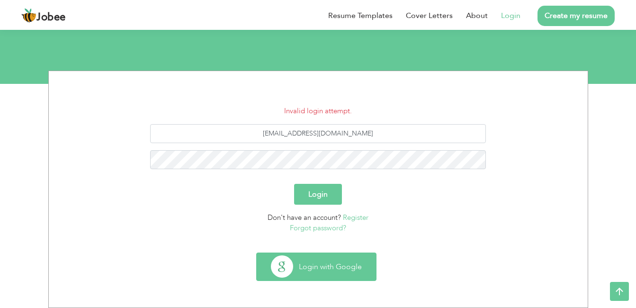
click at [315, 263] on button "Login with Google" at bounding box center [316, 266] width 119 height 27
